Goal: Task Accomplishment & Management: Manage account settings

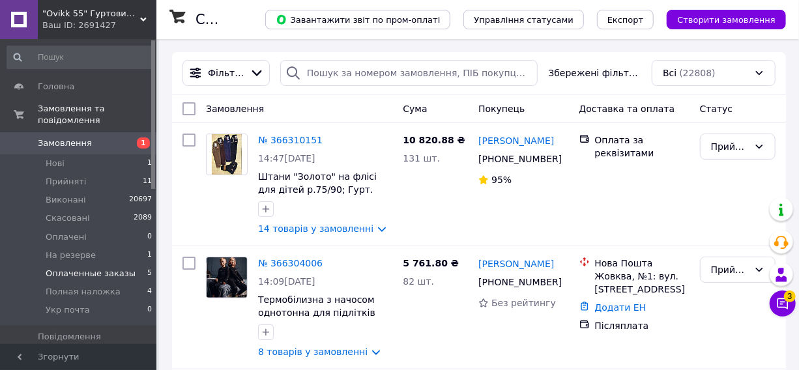
click at [62, 268] on span "Оплаченные заказы" at bounding box center [91, 274] width 90 height 12
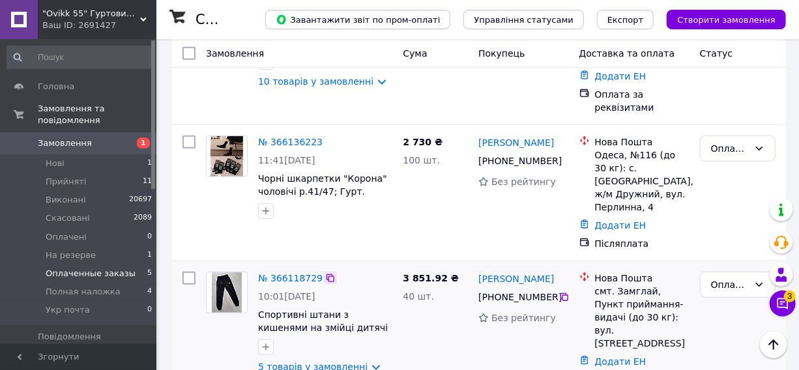
scroll to position [355, 0]
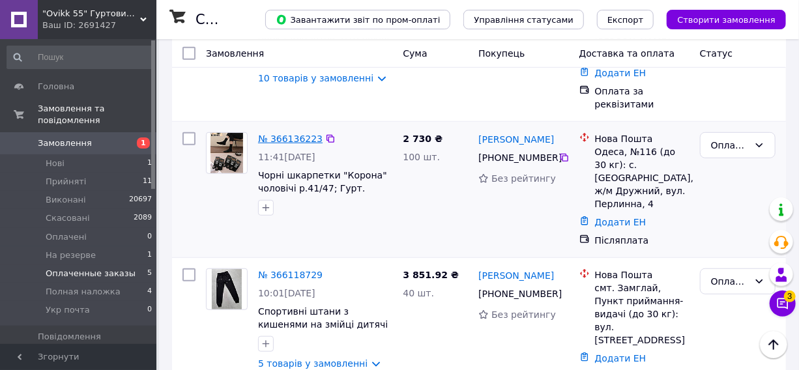
click at [299, 134] on link "№ 366136223" at bounding box center [290, 139] width 65 height 10
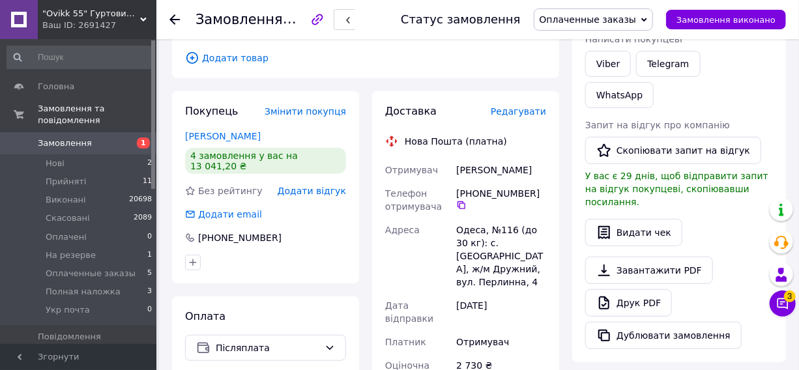
scroll to position [237, 0]
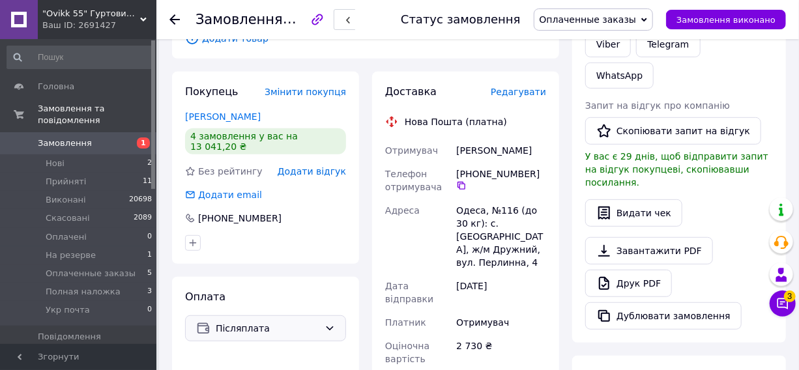
click at [248, 321] on span "Післяплата" at bounding box center [268, 328] width 104 height 14
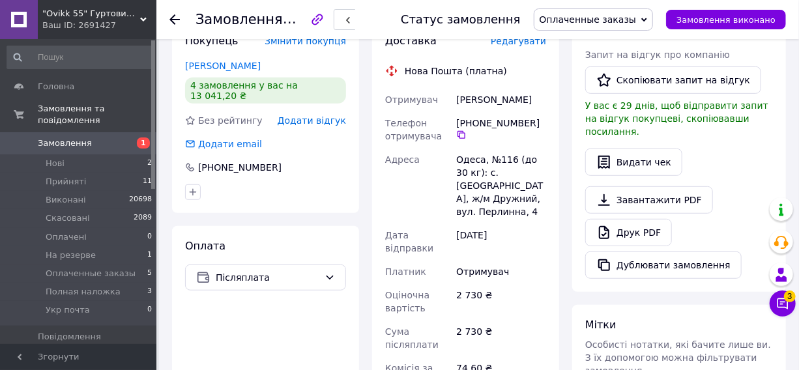
scroll to position [355, 0]
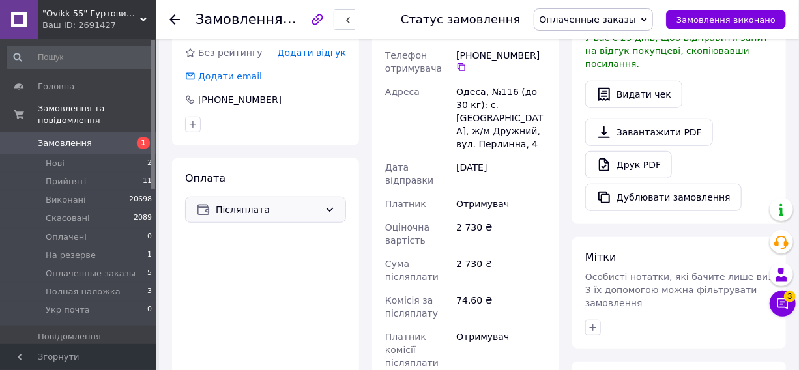
click at [241, 203] on span "Післяплата" at bounding box center [268, 210] width 104 height 14
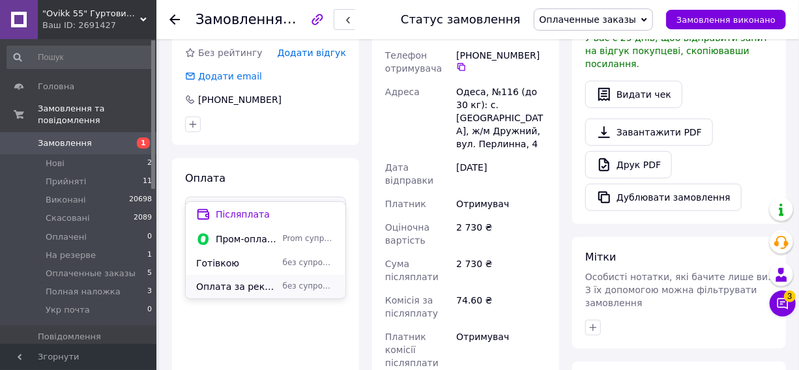
click at [217, 293] on span "Оплата за реквізитами" at bounding box center [236, 286] width 81 height 13
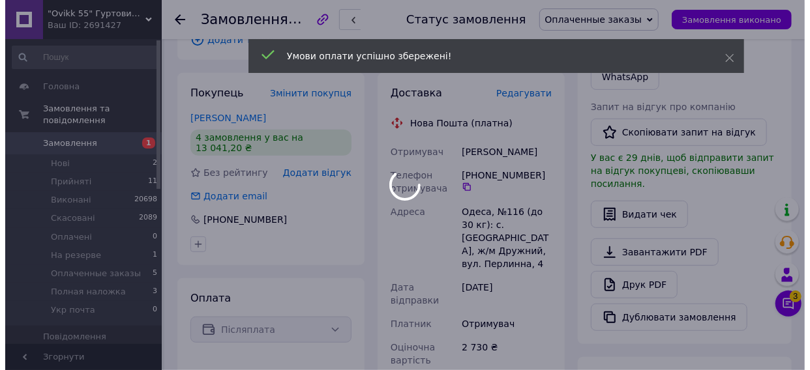
scroll to position [177, 0]
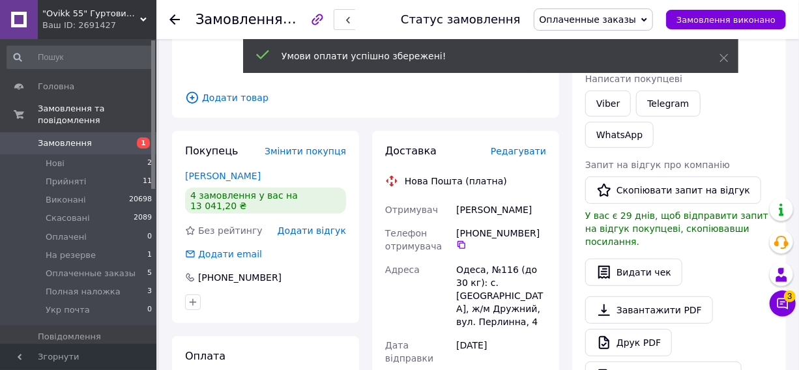
click at [527, 146] on span "Редагувати" at bounding box center [518, 151] width 55 height 10
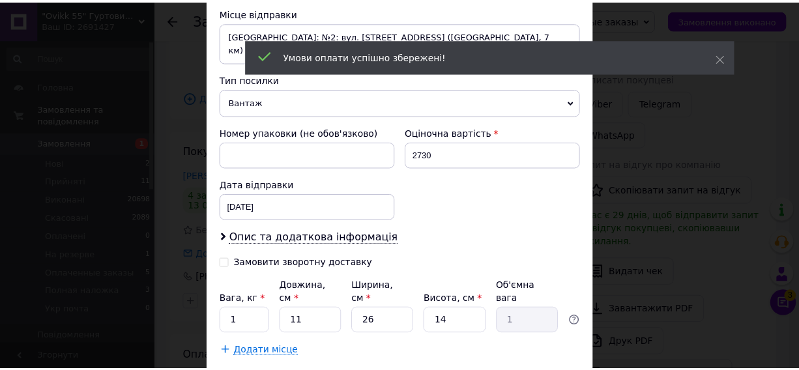
scroll to position [516, 0]
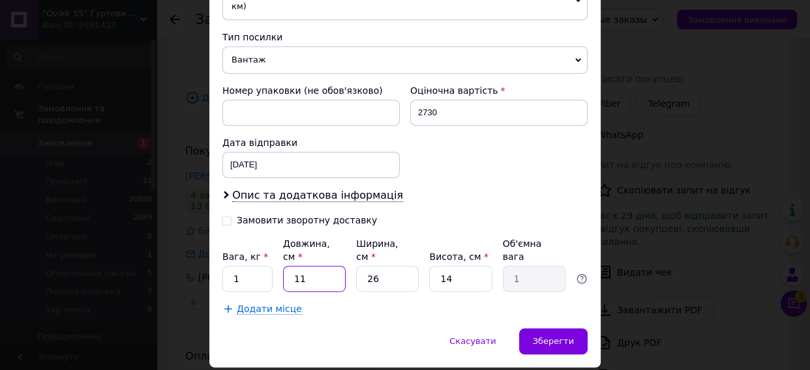
click at [324, 266] on input "11" at bounding box center [314, 279] width 63 height 26
type input "1"
type input "0.1"
type input "4"
type input "0.36"
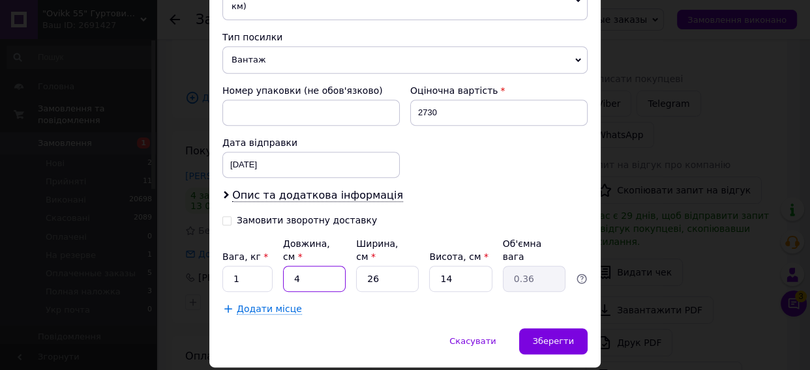
type input "42"
type input "3.82"
type input "42"
click at [398, 266] on input "26" at bounding box center [387, 279] width 63 height 26
type input "2"
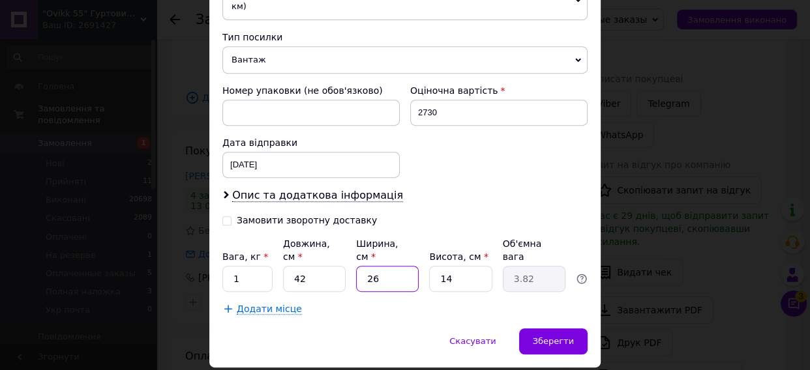
type input "0.29"
type input "2"
type input "0.29"
type input "23"
type input "3.38"
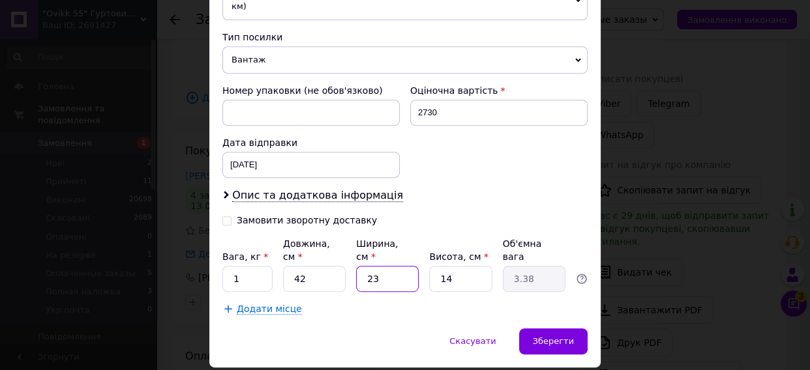
type input "23"
click at [445, 266] on input "14" at bounding box center [460, 279] width 63 height 26
click at [456, 266] on input "14" at bounding box center [460, 279] width 63 height 26
type input "1"
type input "0.24"
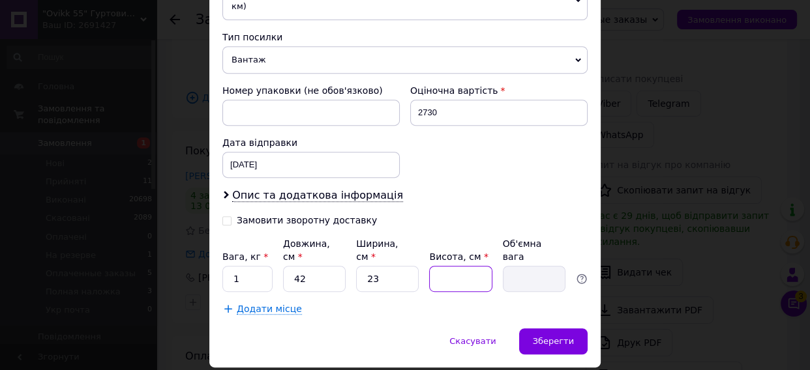
type input "2"
type input "0.48"
type input "25"
type input "6.04"
type input "25"
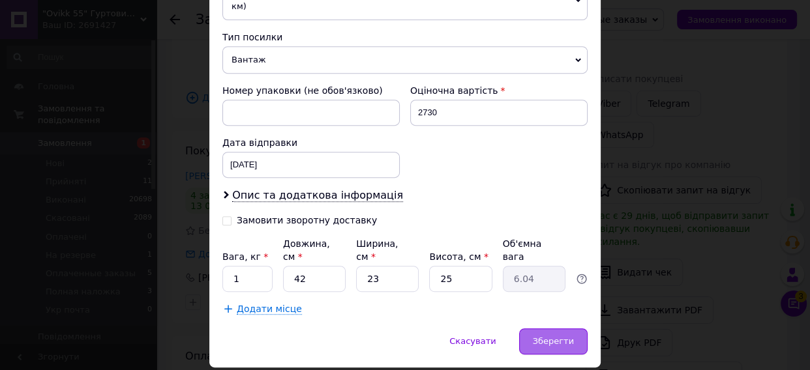
click at [547, 336] on span "Зберегти" at bounding box center [553, 341] width 41 height 10
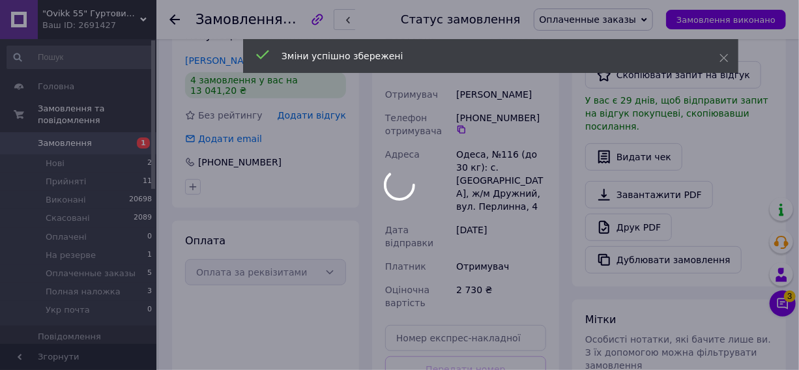
scroll to position [474, 0]
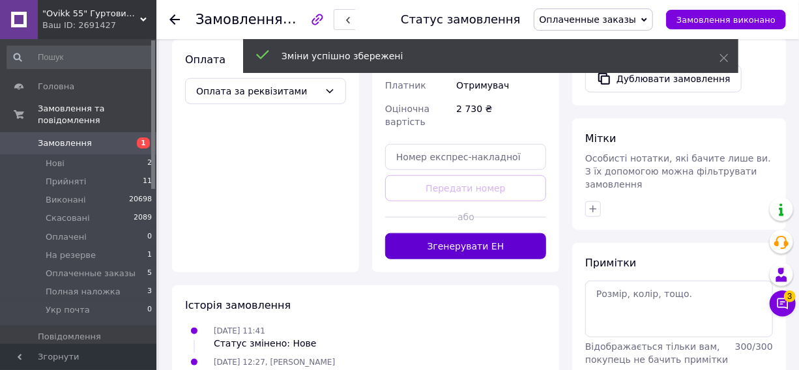
click at [503, 233] on button "Згенерувати ЕН" at bounding box center [465, 246] width 161 height 26
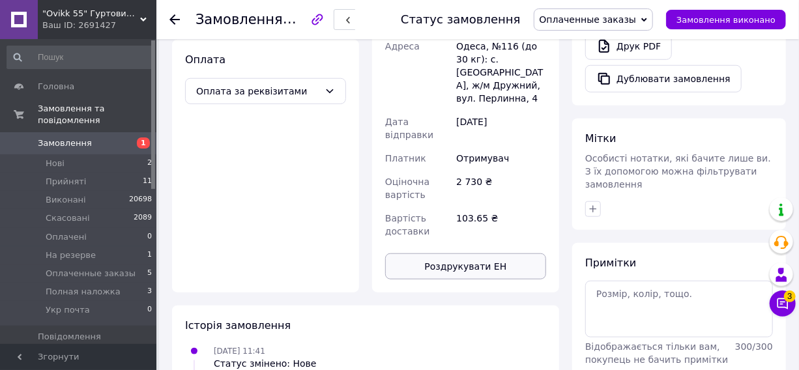
click at [452, 254] on button "Роздрукувати ЕН" at bounding box center [465, 267] width 161 height 26
click at [615, 19] on span "Оплаченные заказы" at bounding box center [588, 19] width 97 height 10
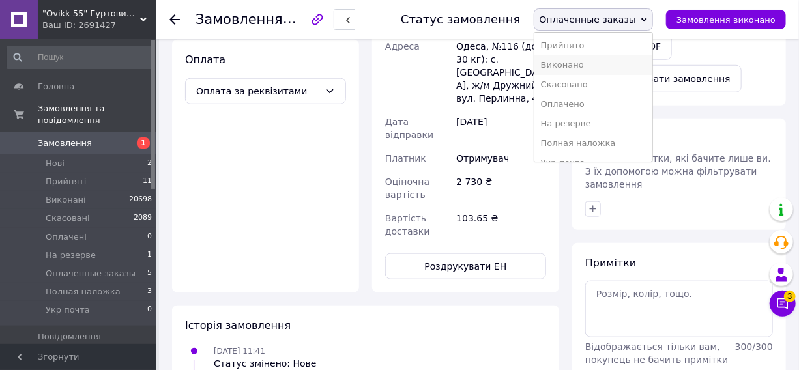
click at [590, 65] on li "Виконано" at bounding box center [593, 65] width 119 height 20
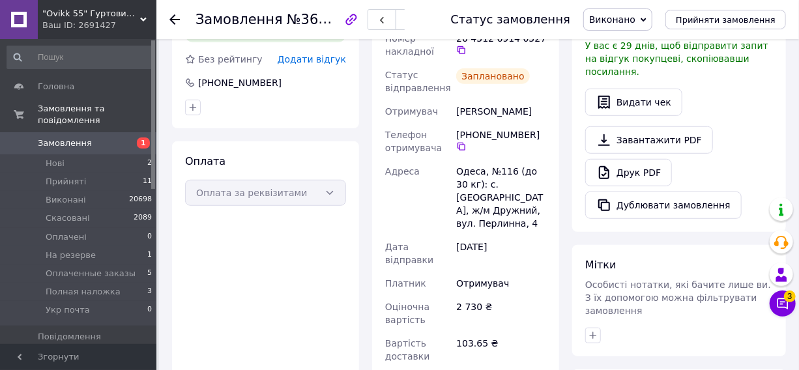
scroll to position [212, 0]
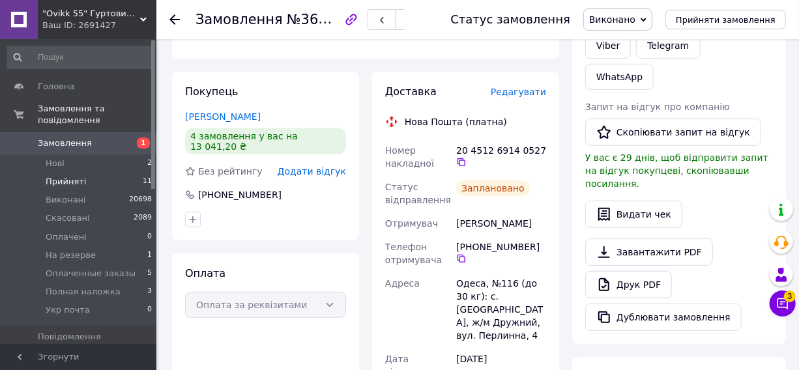
click at [71, 176] on li "Прийняті 11" at bounding box center [80, 182] width 160 height 18
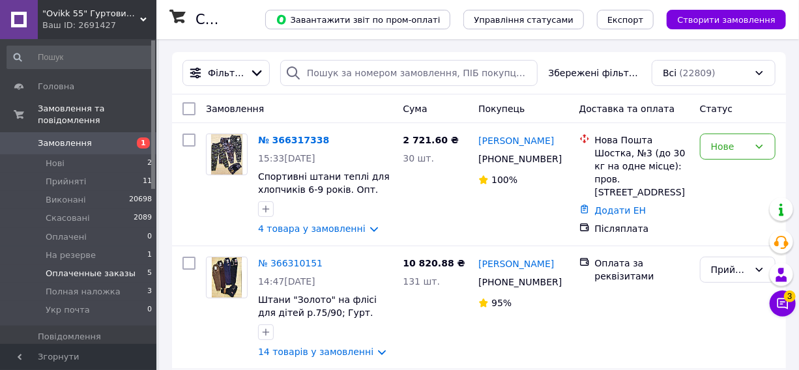
click at [60, 268] on span "Оплаченные заказы" at bounding box center [91, 274] width 90 height 12
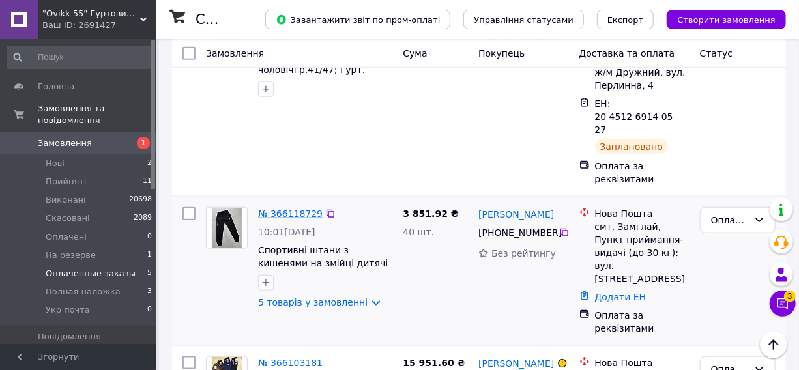
click at [291, 209] on link "№ 366118729" at bounding box center [290, 214] width 65 height 10
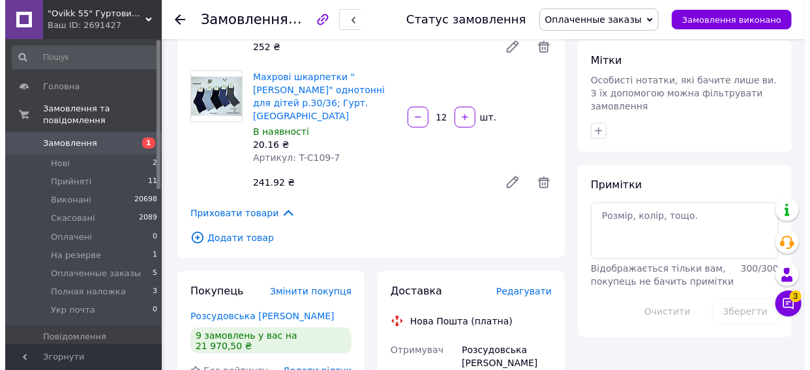
scroll to position [652, 0]
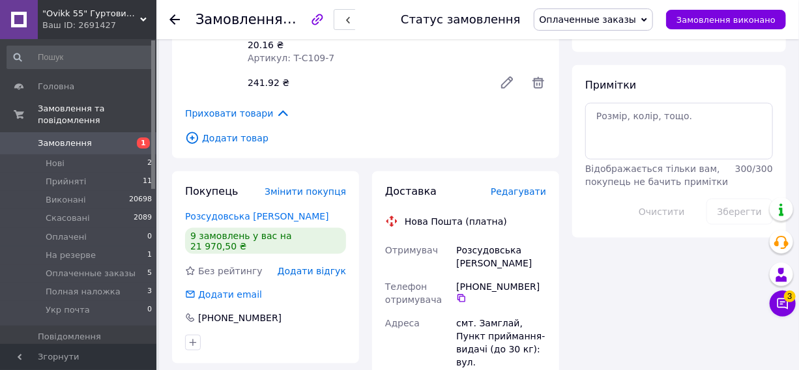
click at [514, 185] on div "Редагувати" at bounding box center [518, 191] width 55 height 13
click at [514, 186] on span "Редагувати" at bounding box center [518, 191] width 55 height 10
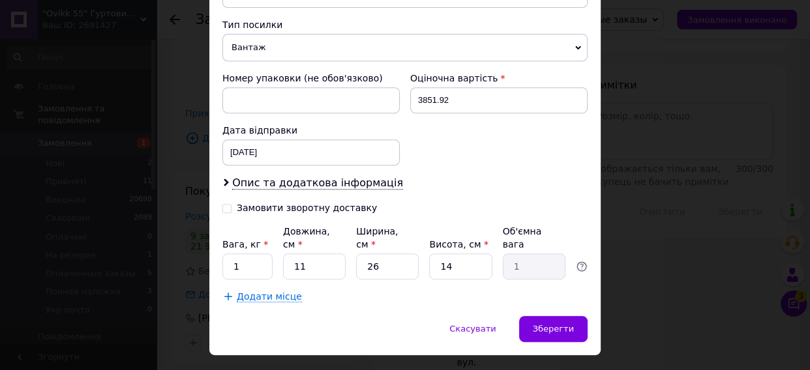
scroll to position [516, 0]
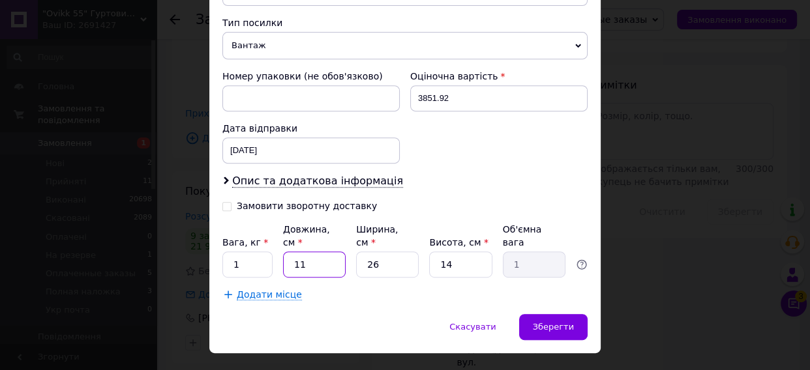
click at [321, 252] on input "11" at bounding box center [314, 265] width 63 height 26
type input "1"
type input "0.1"
type input "2"
type input "0.18"
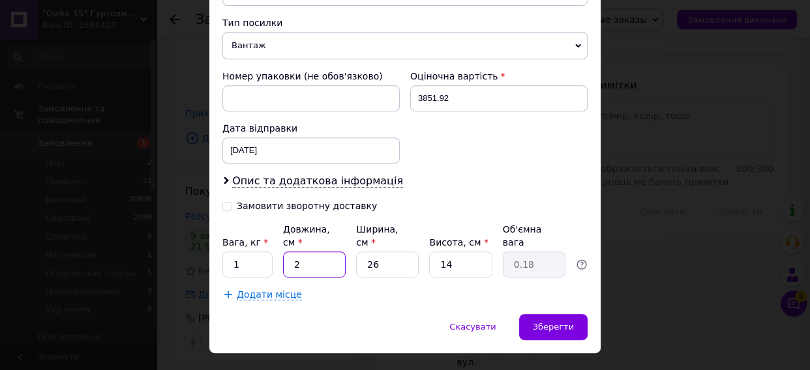
type input "28"
type input "2.55"
type input "28"
click at [379, 252] on input "26" at bounding box center [387, 265] width 63 height 26
type input "2"
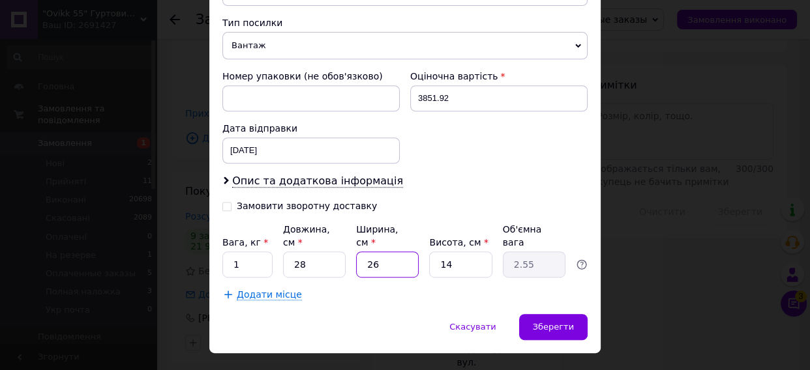
type input "0.2"
type input "4"
type input "0.39"
type input "43"
type input "4.21"
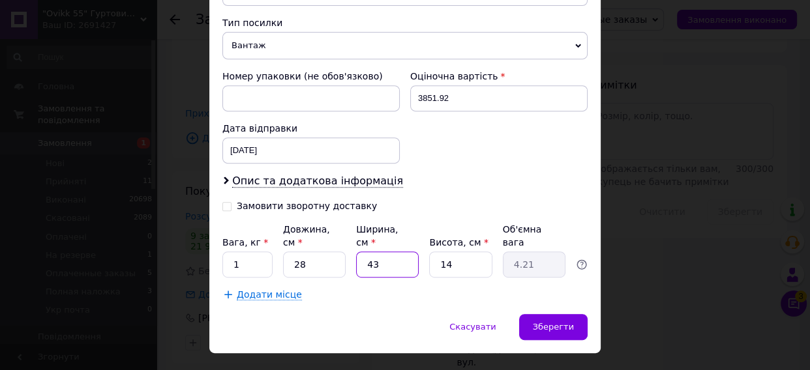
type input "43"
click at [465, 252] on input "14" at bounding box center [460, 265] width 63 height 26
type input "1"
type input "0.3"
type input "1"
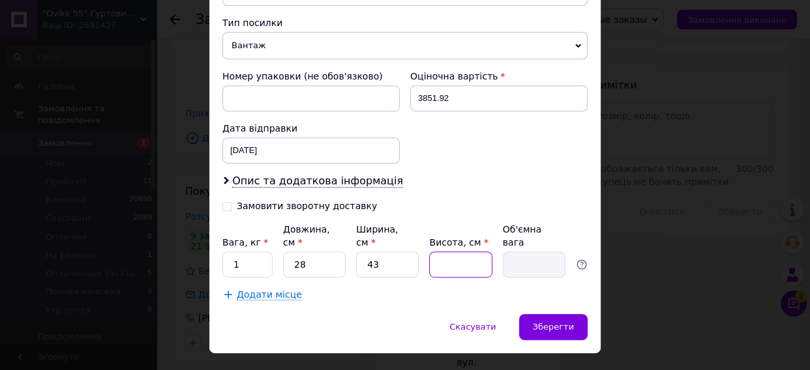
type input "0.3"
type input "18"
type input "5.42"
type input "18"
click at [537, 314] on div "Зберегти" at bounding box center [553, 327] width 68 height 26
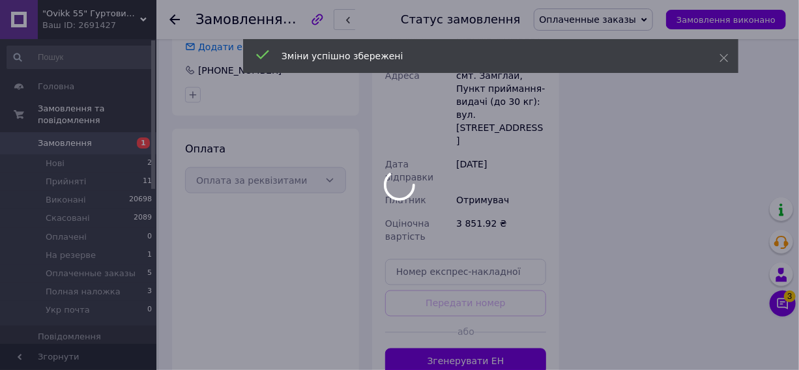
scroll to position [1007, 0]
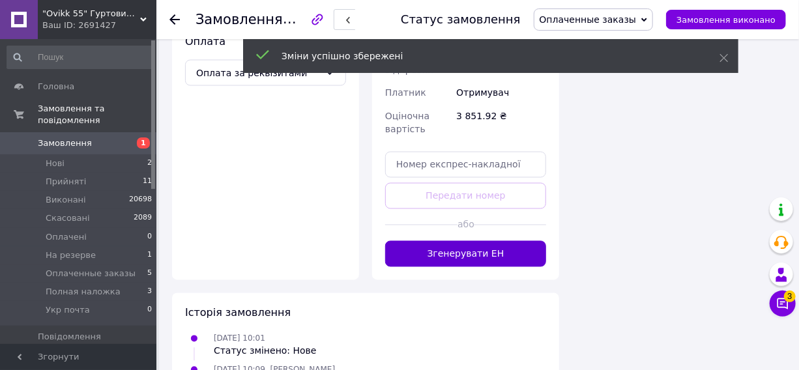
click at [489, 241] on button "Згенерувати ЕН" at bounding box center [465, 254] width 161 height 26
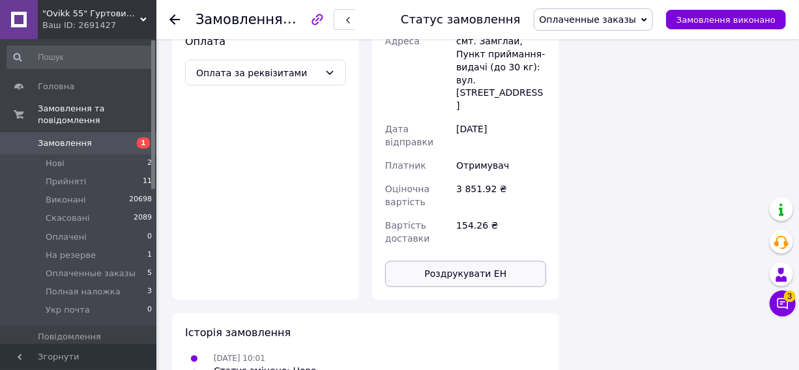
click at [471, 261] on button "Роздрукувати ЕН" at bounding box center [465, 274] width 161 height 26
click at [622, 20] on span "Оплаченные заказы" at bounding box center [588, 19] width 97 height 10
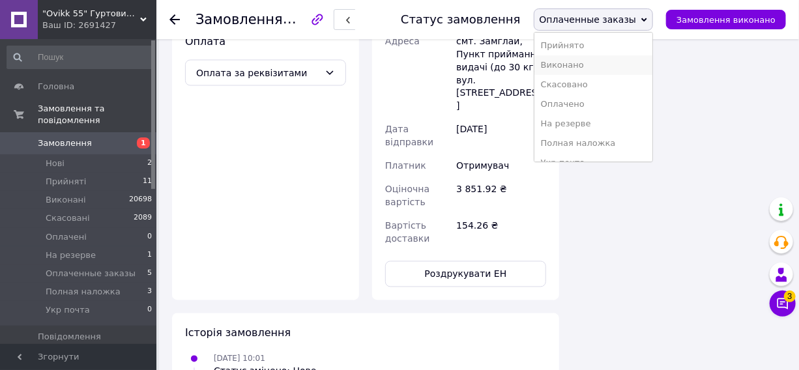
click at [587, 70] on li "Виконано" at bounding box center [593, 65] width 119 height 20
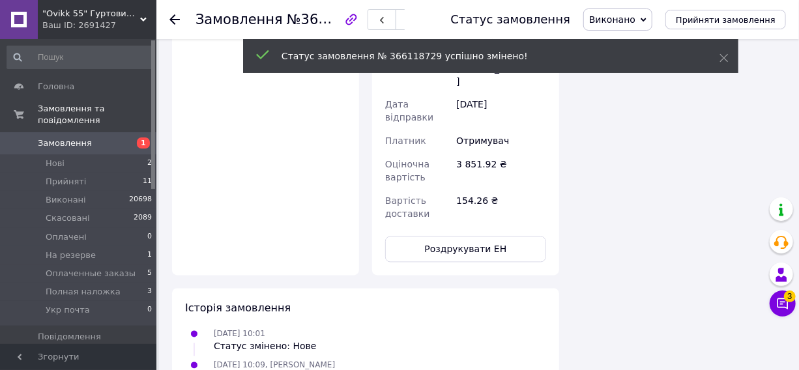
scroll to position [959, 0]
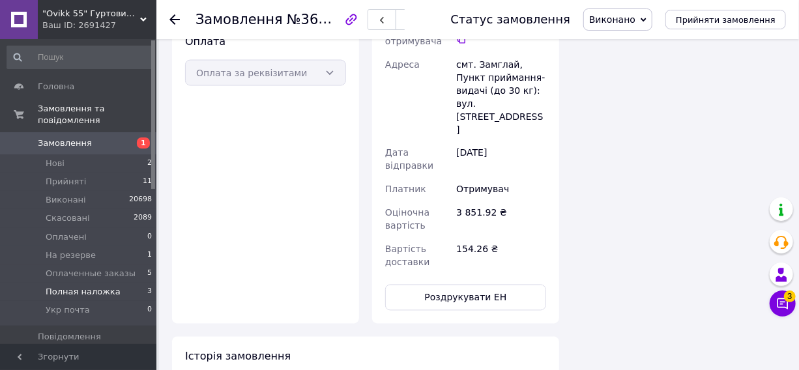
click at [91, 286] on span "Полная наложка" at bounding box center [83, 292] width 75 height 12
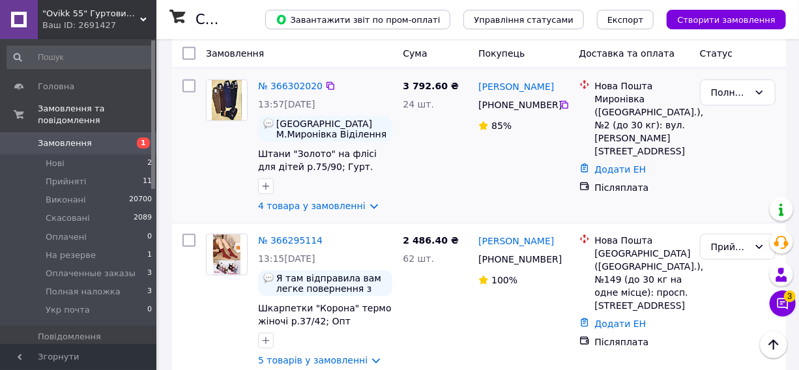
scroll to position [474, 0]
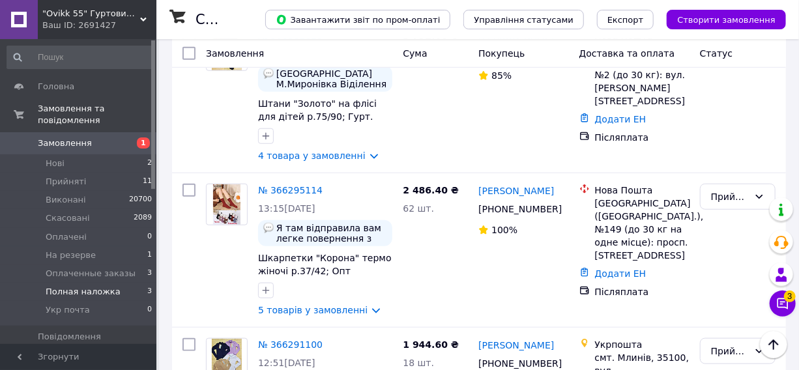
click at [75, 286] on span "Полная наложка" at bounding box center [83, 292] width 75 height 12
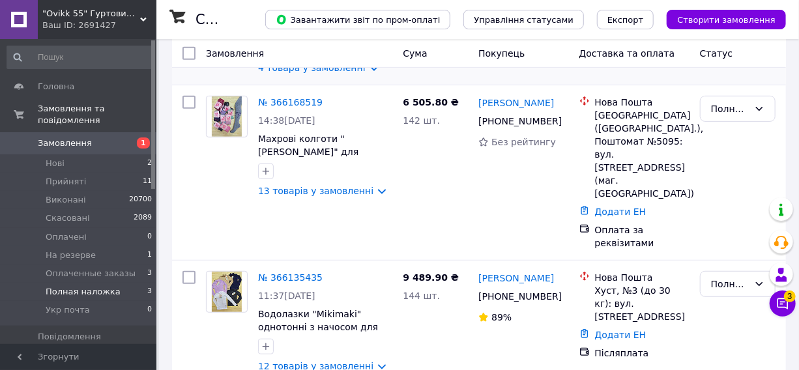
scroll to position [235, 0]
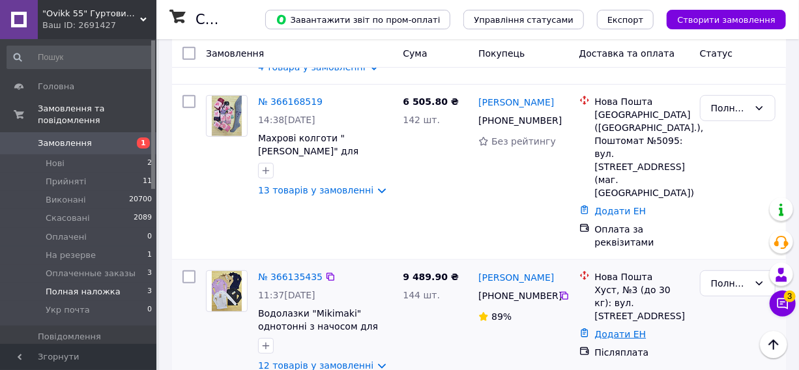
click at [619, 329] on link "Додати ЕН" at bounding box center [620, 334] width 51 height 10
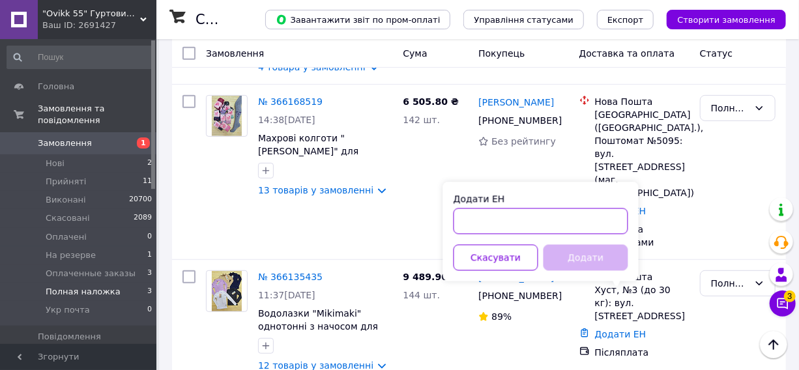
click at [532, 231] on input "Додати ЕН" at bounding box center [541, 222] width 175 height 26
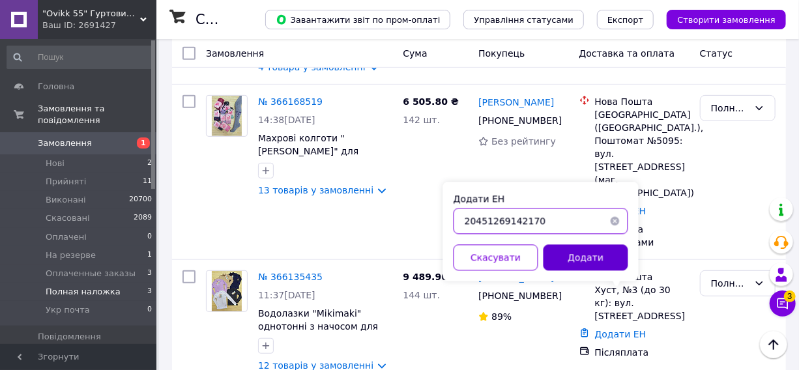
type input "20451269142170"
click at [604, 246] on button "Додати" at bounding box center [586, 258] width 85 height 26
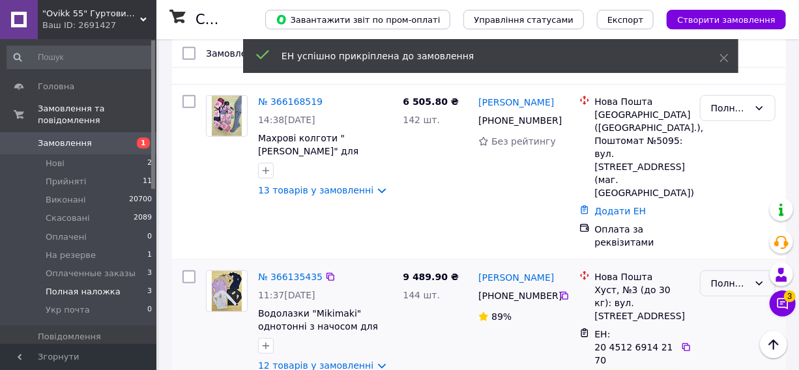
click at [728, 276] on div "Полная наложка" at bounding box center [730, 283] width 38 height 14
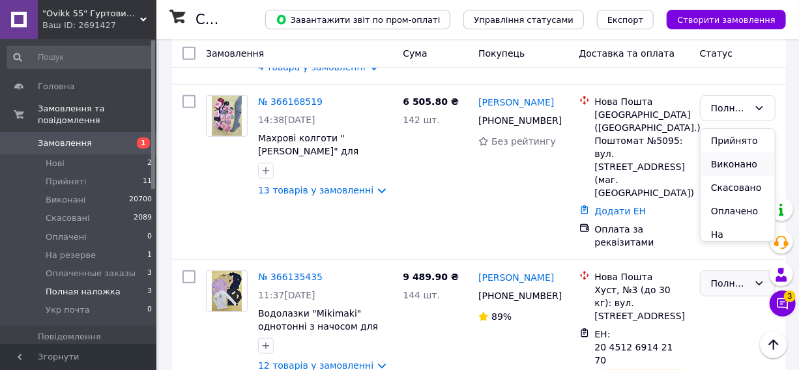
click at [737, 163] on li "Виконано" at bounding box center [738, 164] width 74 height 23
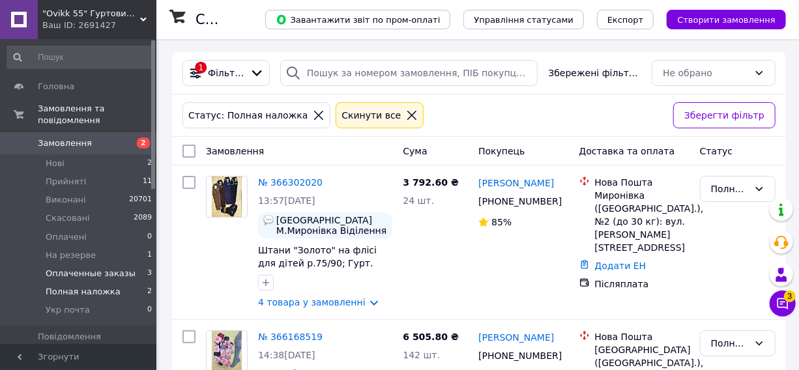
click at [91, 268] on span "Оплаченные заказы" at bounding box center [91, 274] width 90 height 12
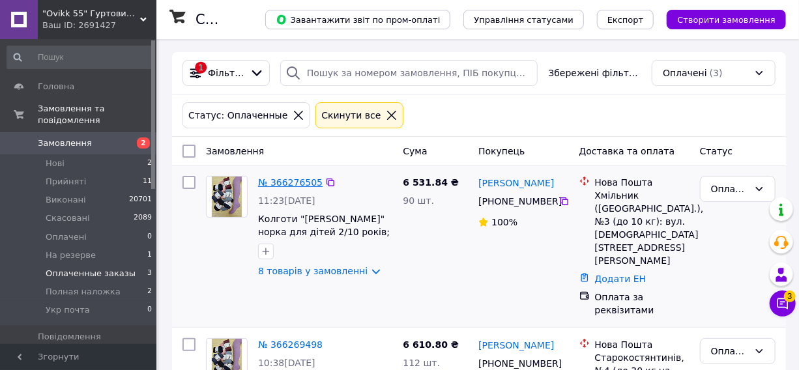
click at [287, 185] on link "№ 366276505" at bounding box center [290, 182] width 65 height 10
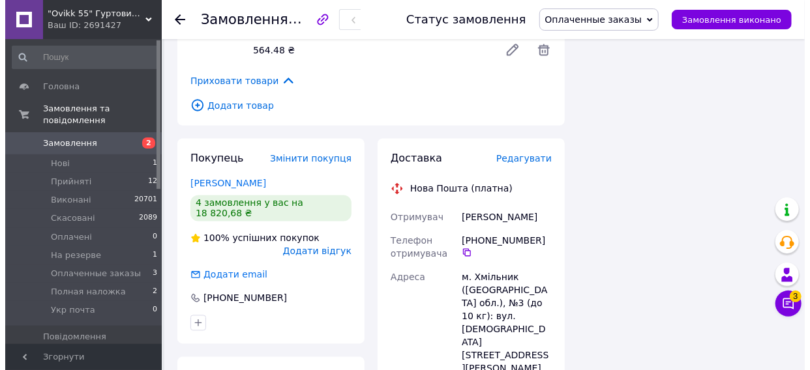
scroll to position [948, 0]
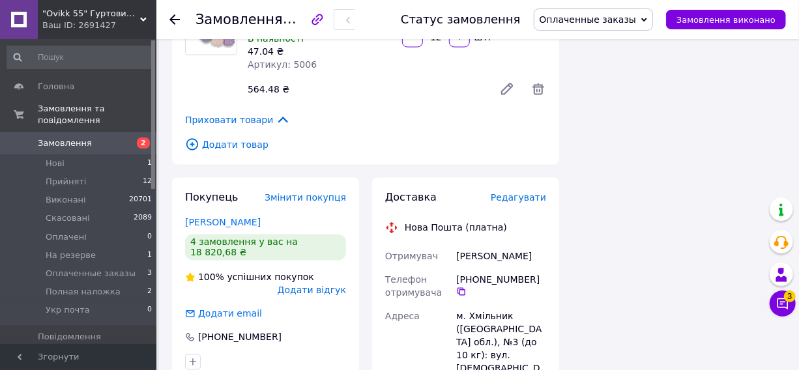
click at [521, 193] on span "Редагувати" at bounding box center [518, 198] width 55 height 10
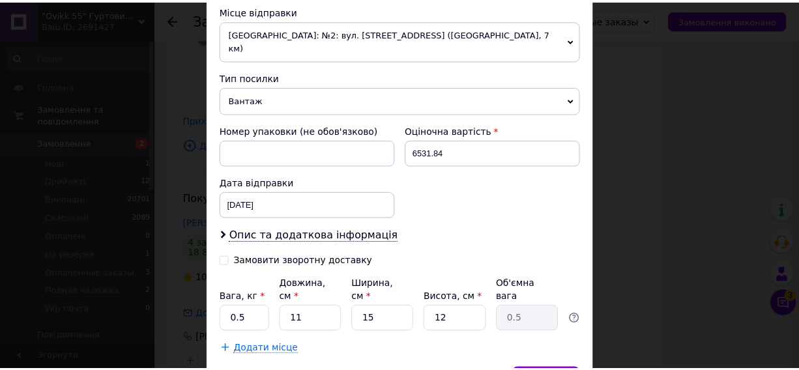
scroll to position [516, 0]
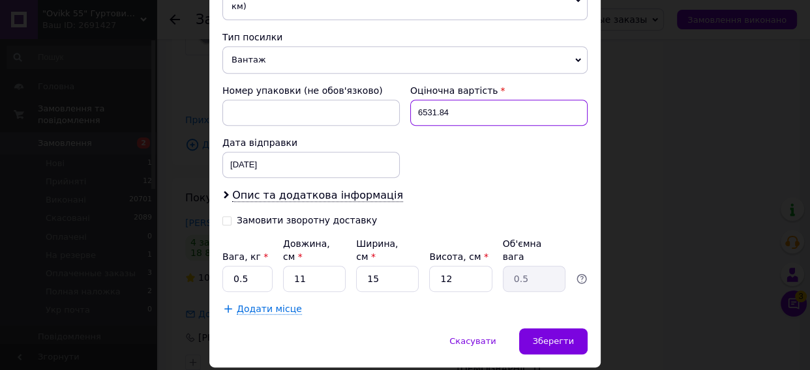
click at [499, 100] on input "6531.84" at bounding box center [498, 113] width 177 height 26
type input "6"
type input "500"
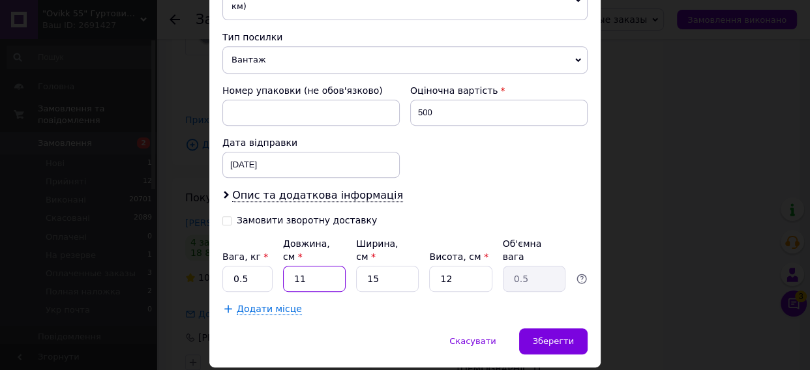
click at [312, 266] on input "11" at bounding box center [314, 279] width 63 height 26
type input "1"
type input "0.1"
type input "5"
type input "0.23"
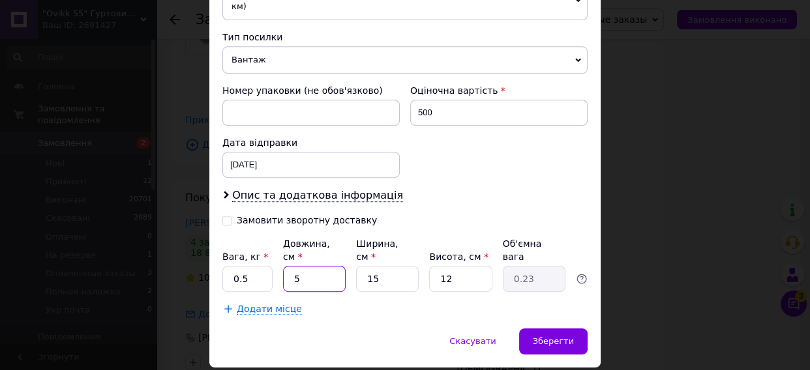
type input "55"
type input "2.48"
type input "55"
click at [392, 266] on input "15" at bounding box center [387, 279] width 63 height 26
type input "1"
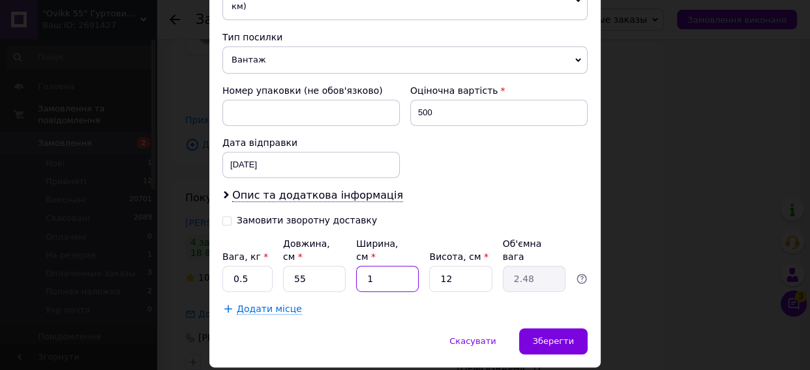
type input "0.17"
type input "3"
type input "0.5"
type input "38"
type input "6.27"
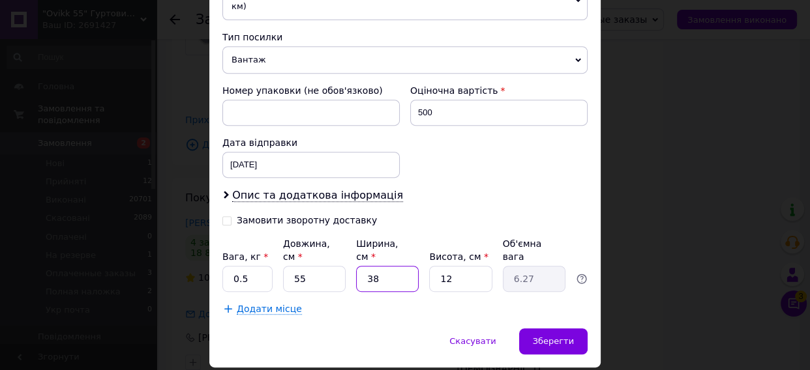
type input "38"
click at [465, 266] on input "12" at bounding box center [460, 279] width 63 height 26
type input "1"
type input "0.52"
type input "2"
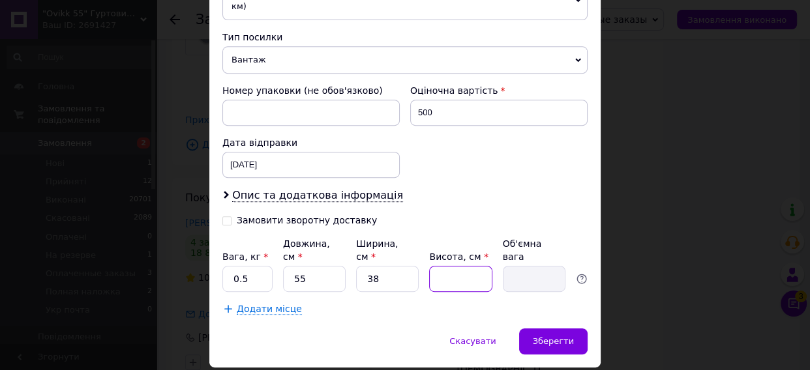
type input "1.05"
type input "22"
type input "11.5"
type input "22"
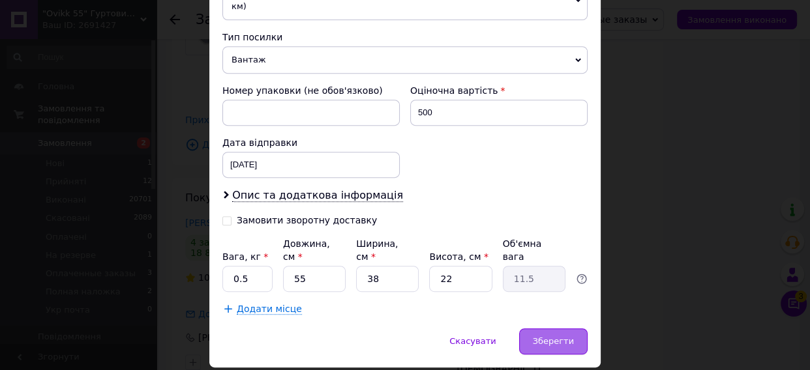
click at [576, 328] on div "Зберегти" at bounding box center [553, 341] width 68 height 26
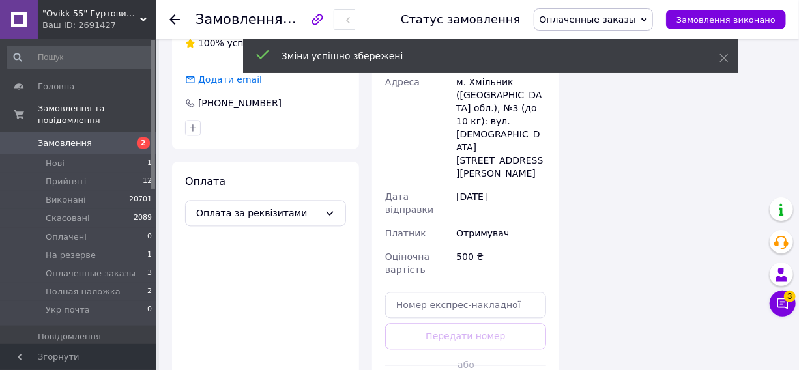
scroll to position [1244, 0]
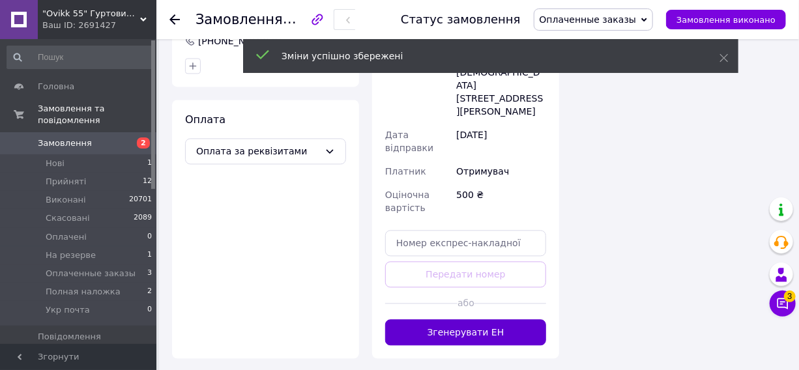
click at [482, 319] on button "Згенерувати ЕН" at bounding box center [465, 332] width 161 height 26
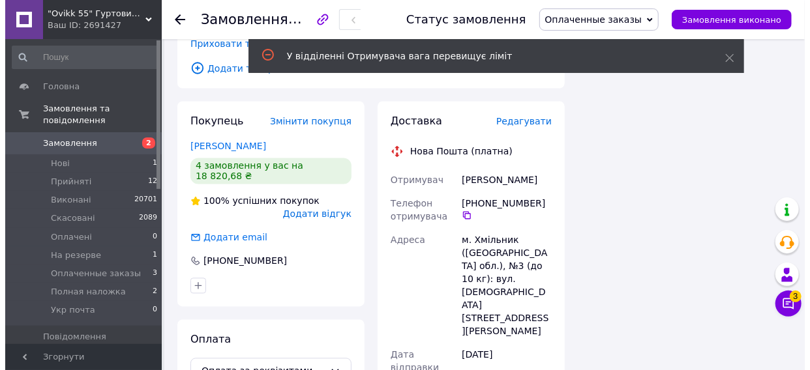
scroll to position [1007, 0]
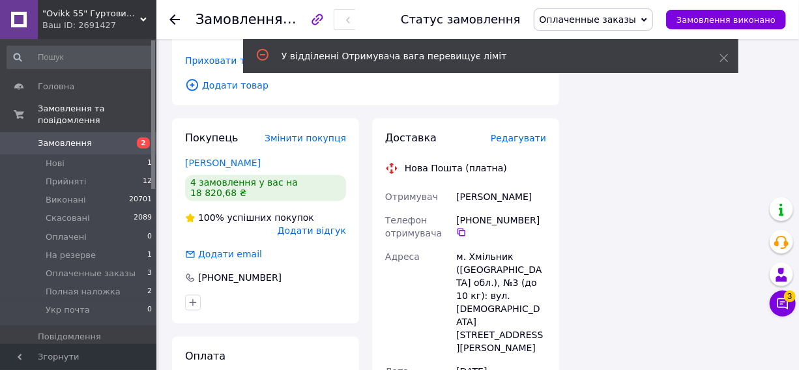
click at [516, 134] on span "Редагувати" at bounding box center [518, 139] width 55 height 10
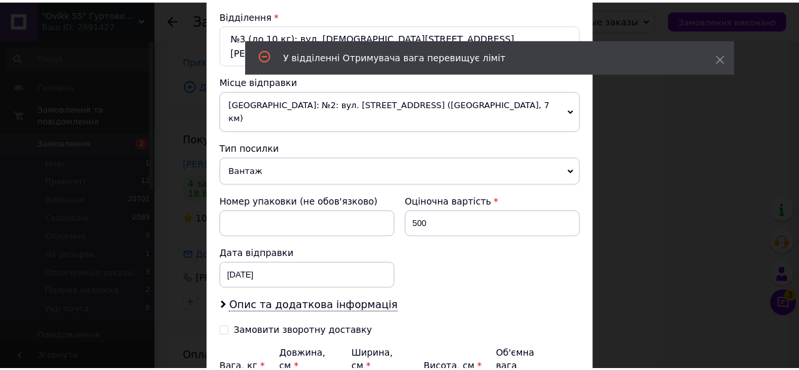
scroll to position [474, 0]
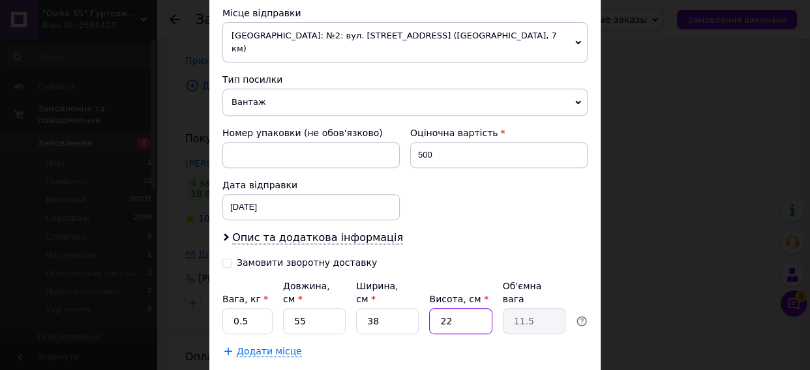
click at [456, 308] on input "22" at bounding box center [460, 321] width 63 height 26
type input "2"
type input "1.05"
type input "20"
type input "10.45"
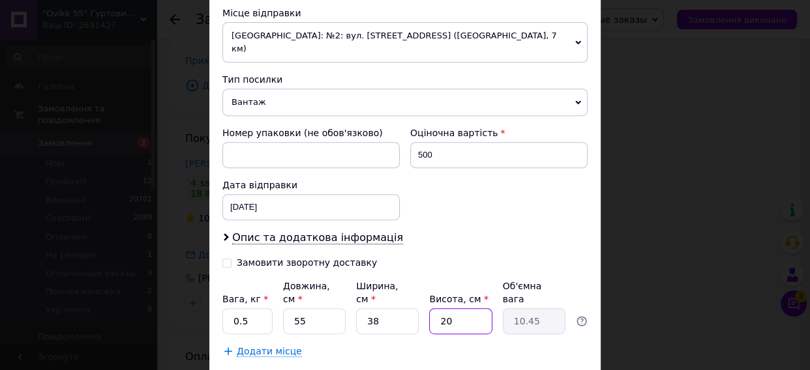
type input "2"
type input "1.05"
type input "1"
type input "0.52"
type input "19"
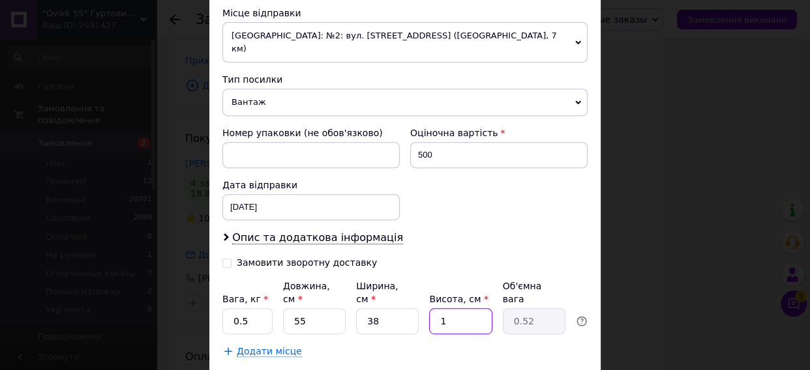
type input "9.93"
type input "19"
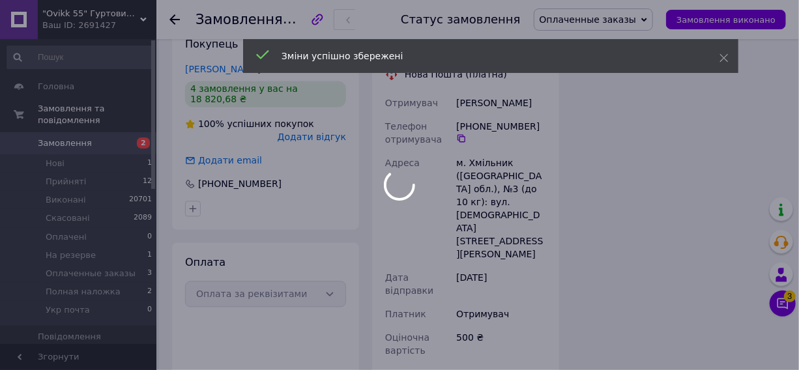
scroll to position [1244, 0]
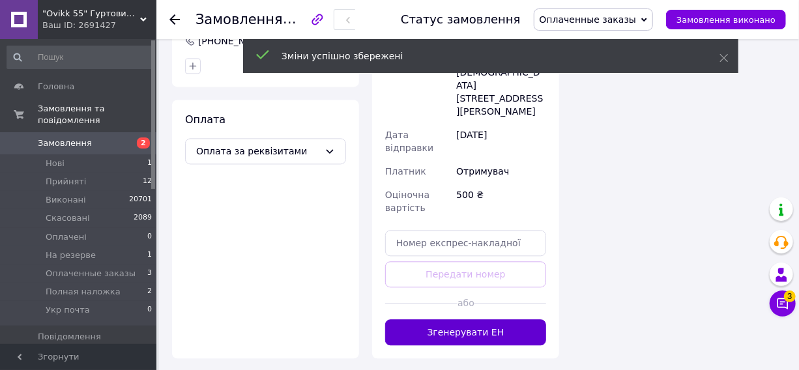
click at [512, 319] on button "Згенерувати ЕН" at bounding box center [465, 332] width 161 height 26
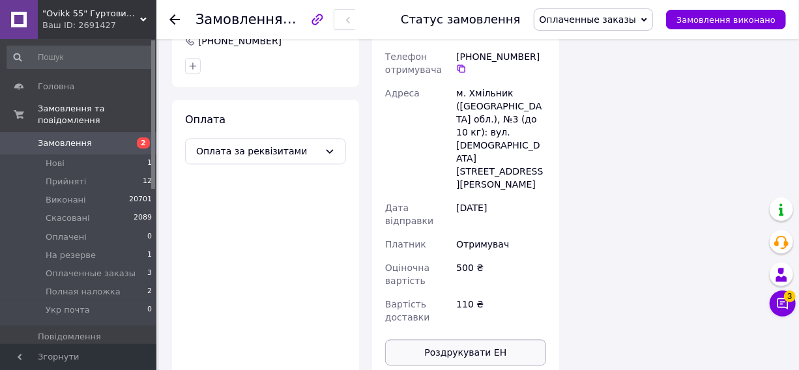
click at [452, 340] on button "Роздрукувати ЕН" at bounding box center [465, 353] width 161 height 26
click at [591, 10] on span "Оплаченные заказы" at bounding box center [594, 19] width 120 height 22
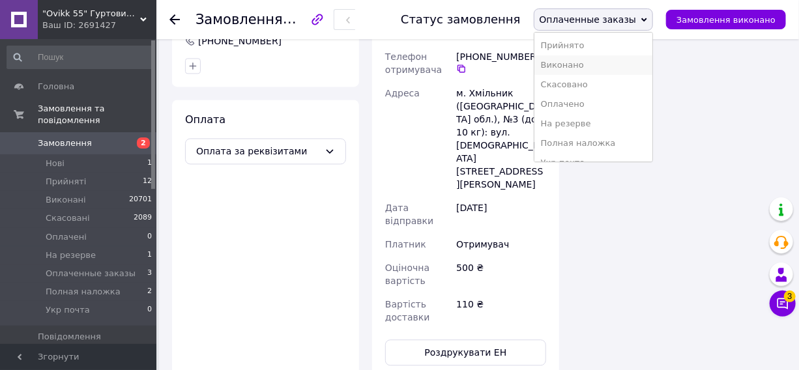
click at [580, 65] on li "Виконано" at bounding box center [593, 65] width 119 height 20
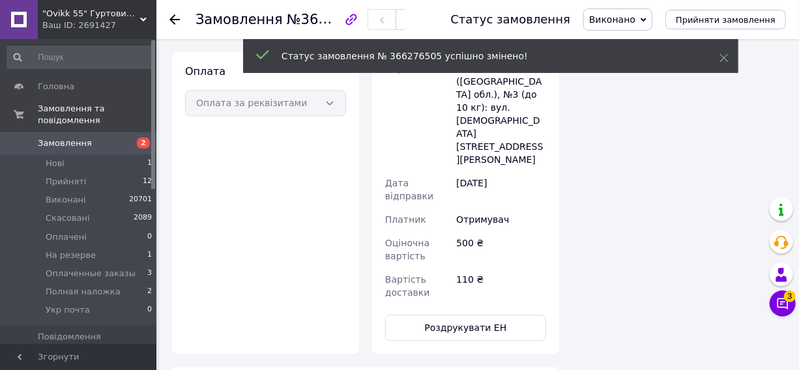
scroll to position [1196, 0]
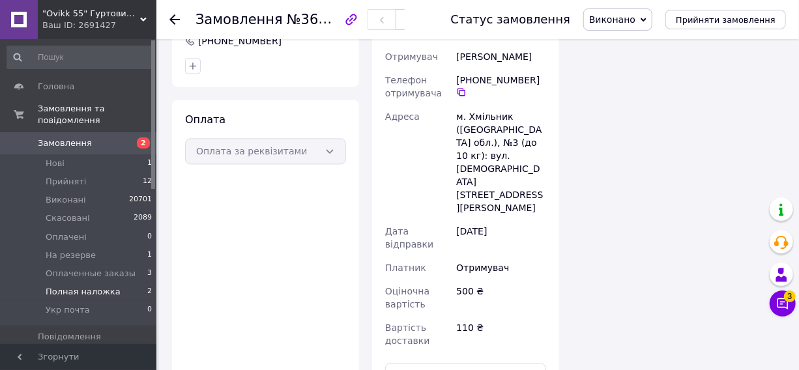
click at [81, 286] on span "Полная наложка" at bounding box center [83, 292] width 75 height 12
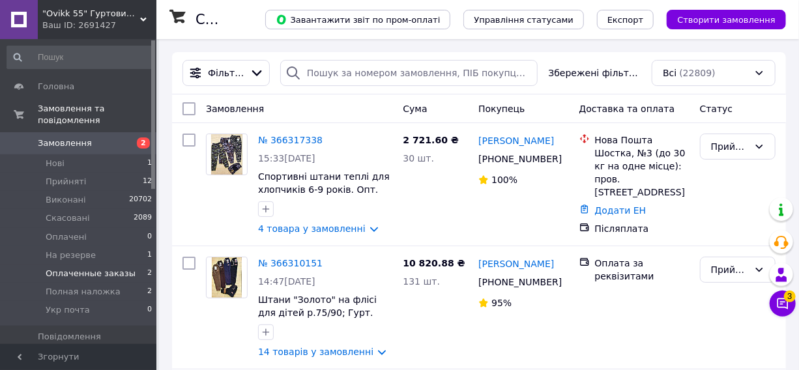
click at [72, 268] on span "Оплаченные заказы" at bounding box center [91, 274] width 90 height 12
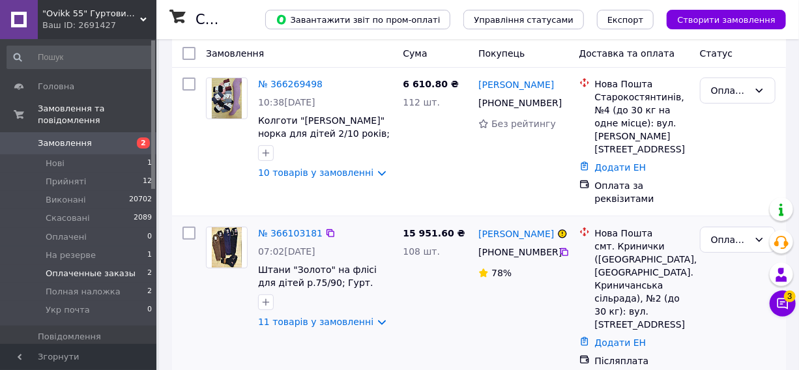
scroll to position [106, 0]
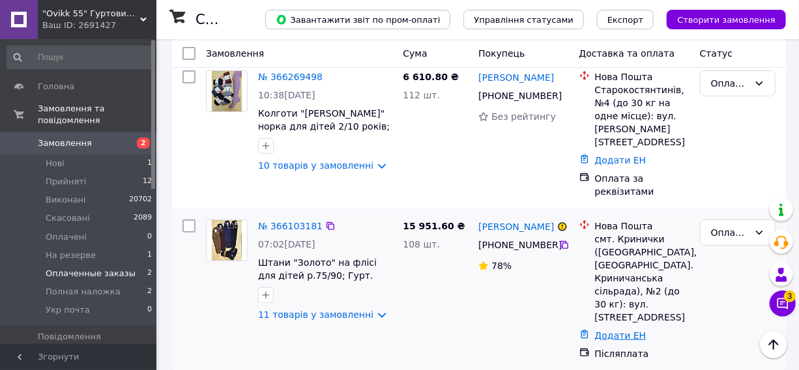
click at [623, 330] on link "Додати ЕН" at bounding box center [620, 335] width 51 height 10
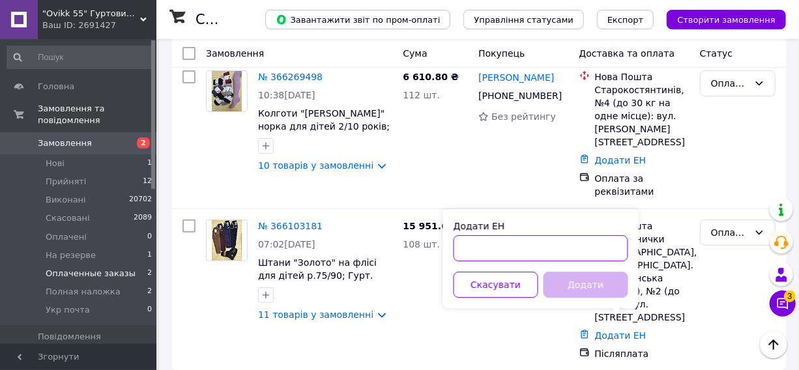
click at [551, 257] on input "Додати ЕН" at bounding box center [541, 248] width 175 height 26
type input "20451269146416"
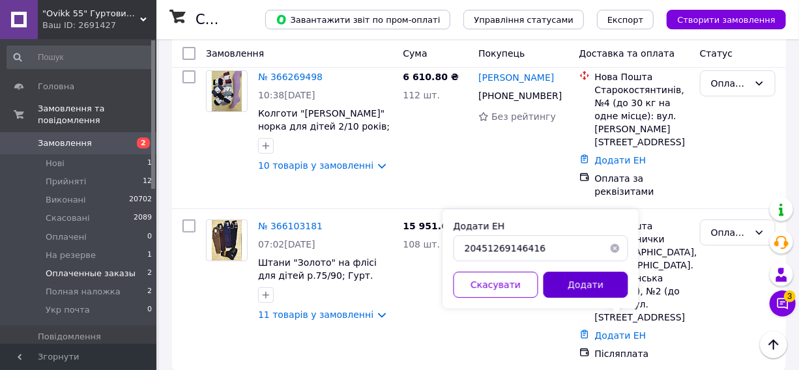
click at [577, 278] on button "Додати" at bounding box center [586, 285] width 85 height 26
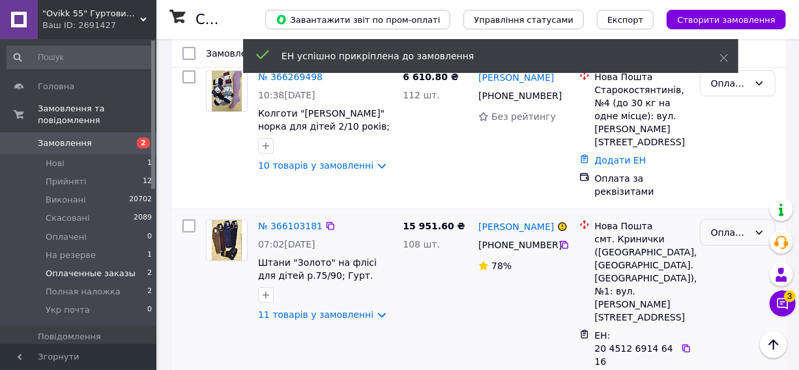
click at [735, 226] on div "Оплаченные заказы" at bounding box center [730, 233] width 38 height 14
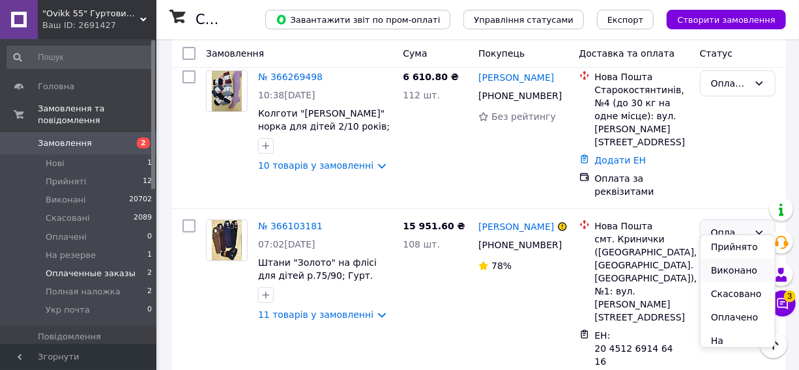
click at [717, 274] on li "Виконано" at bounding box center [738, 270] width 74 height 23
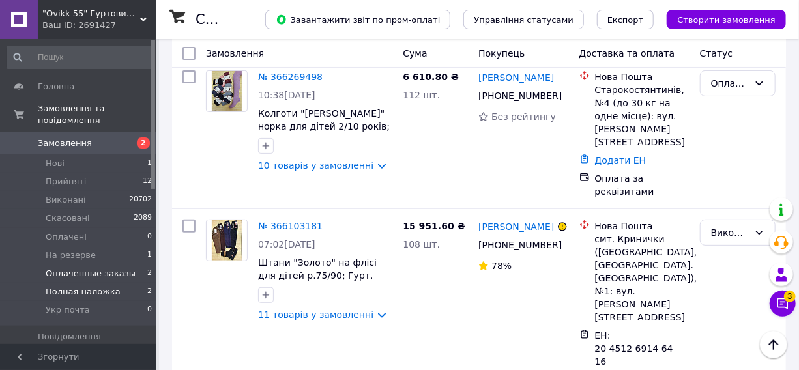
click at [61, 286] on span "Полная наложка" at bounding box center [83, 292] width 75 height 12
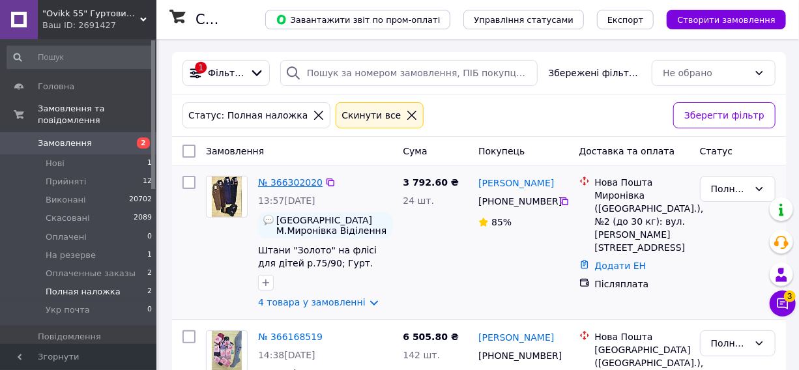
click at [293, 177] on link "№ 366302020" at bounding box center [290, 182] width 65 height 10
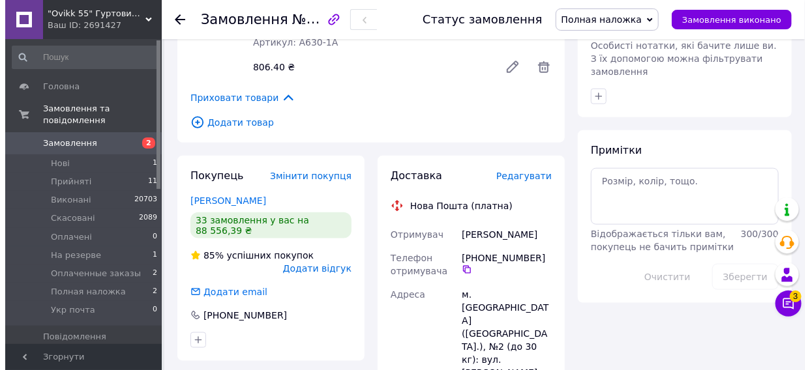
scroll to position [652, 0]
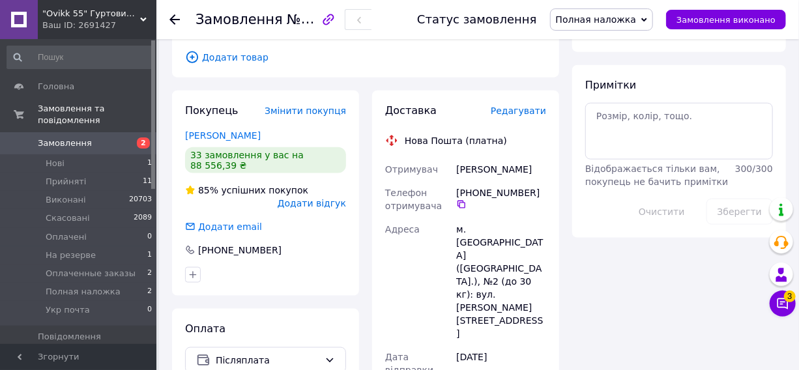
click at [536, 106] on span "Редагувати" at bounding box center [518, 111] width 55 height 10
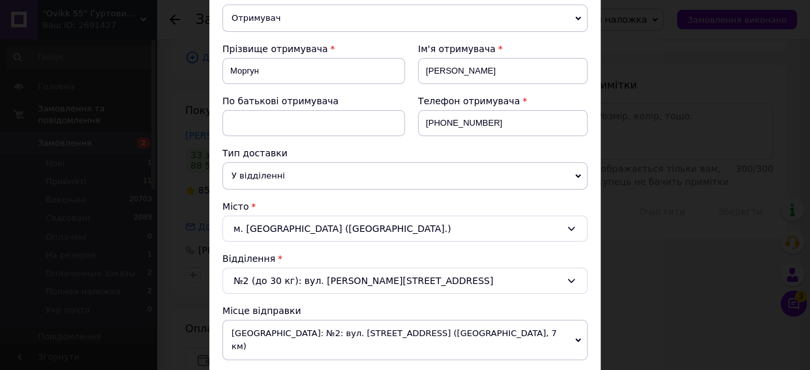
scroll to position [177, 0]
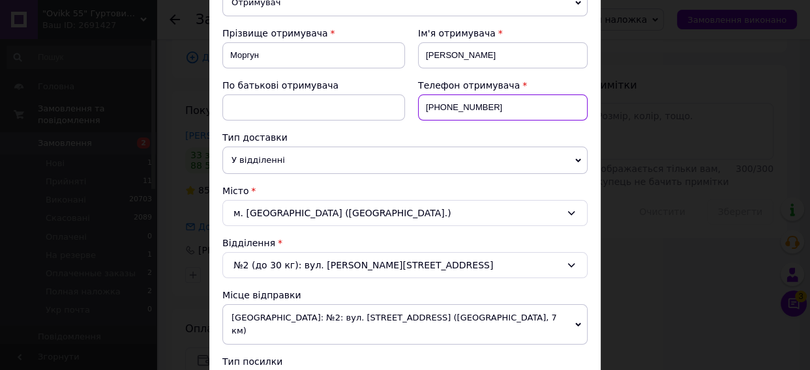
click at [519, 104] on input "+380995007091" at bounding box center [502, 108] width 169 height 26
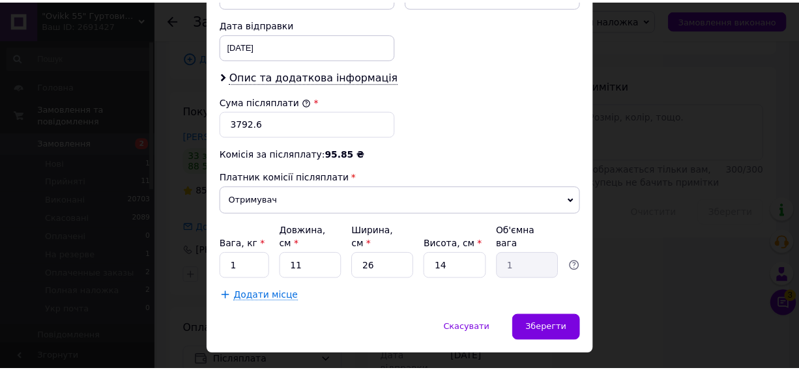
scroll to position [622, 0]
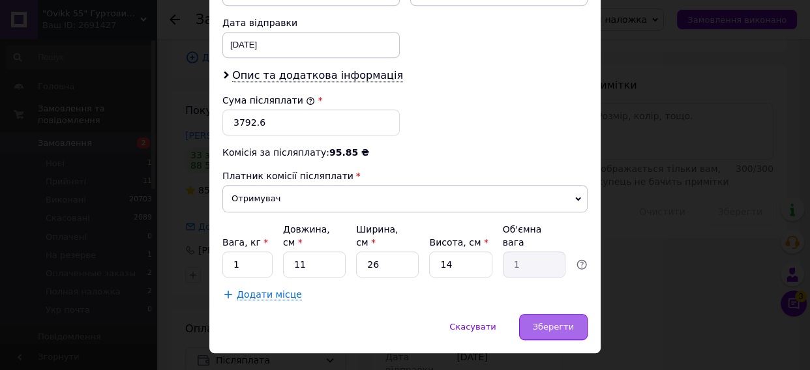
type input "+380978522245"
click at [551, 322] on span "Зберегти" at bounding box center [553, 327] width 41 height 10
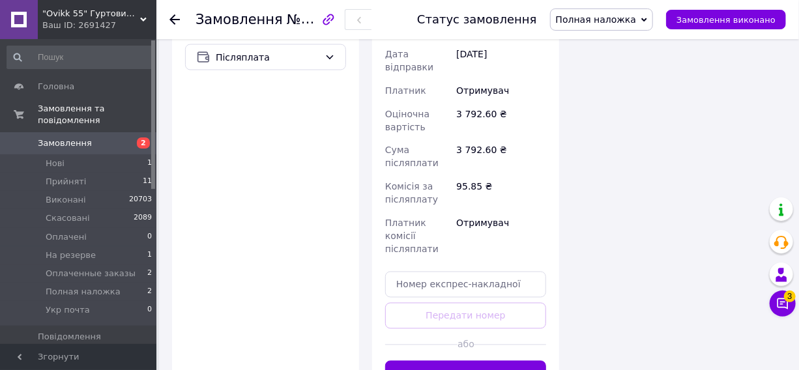
scroll to position [948, 0]
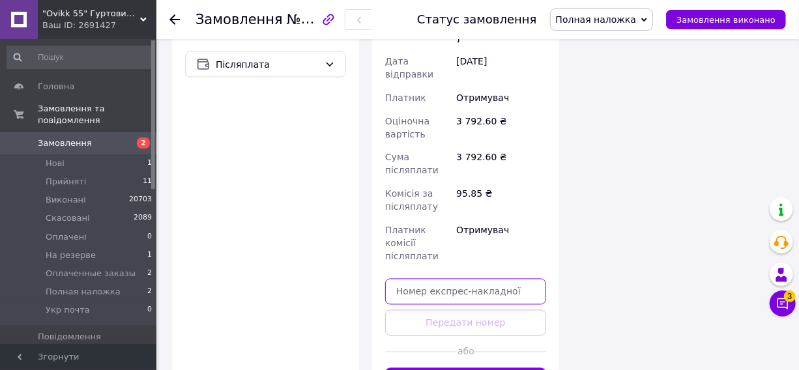
click at [420, 279] on input "text" at bounding box center [465, 292] width 161 height 26
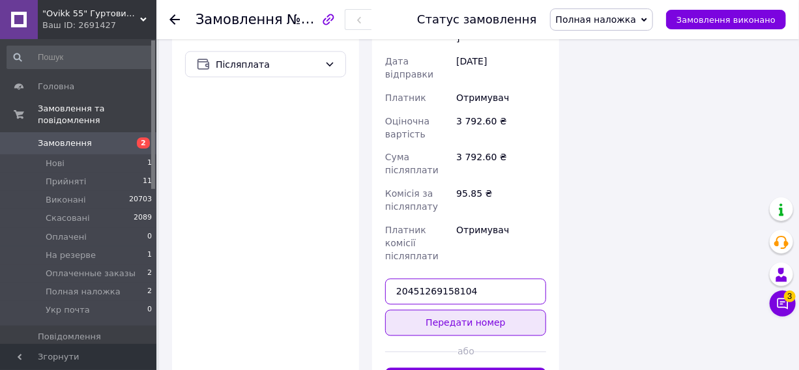
type input "20451269158104"
click at [461, 310] on button "Передати номер" at bounding box center [465, 323] width 161 height 26
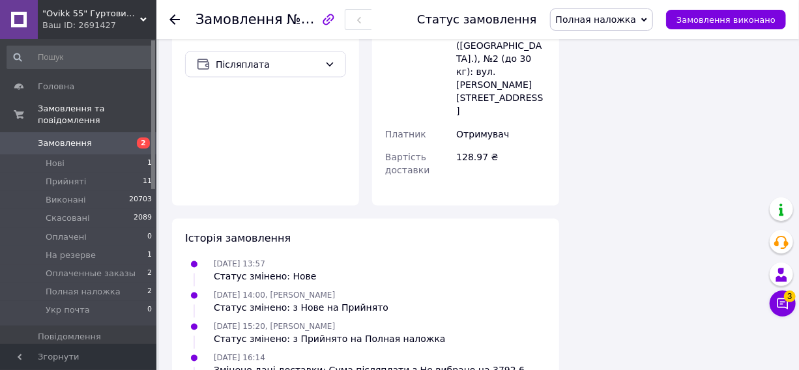
click at [634, 18] on span "Полная наложка" at bounding box center [596, 19] width 81 height 10
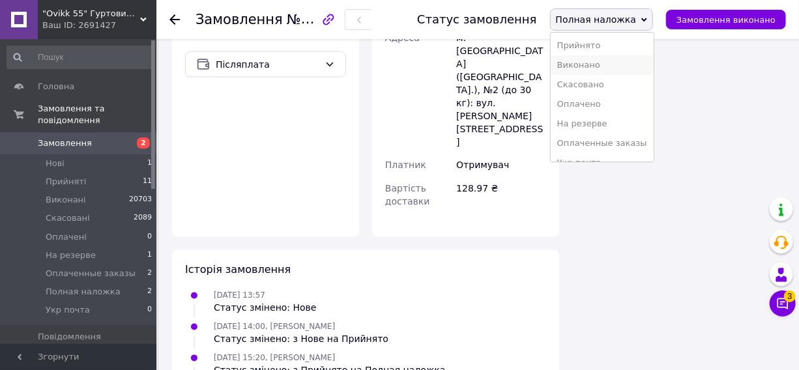
click at [603, 67] on li "Виконано" at bounding box center [602, 65] width 103 height 20
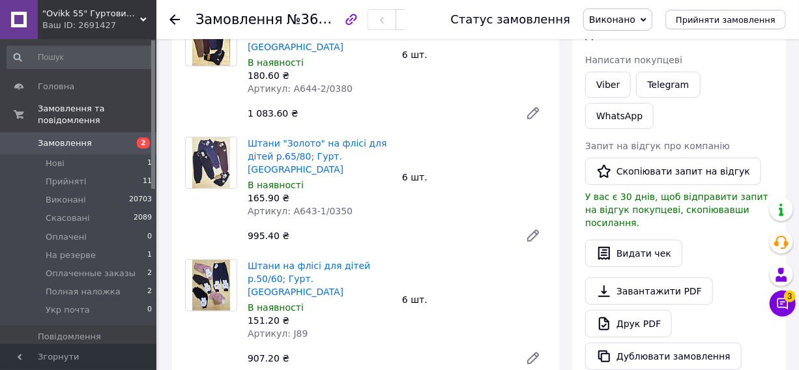
scroll to position [70, 0]
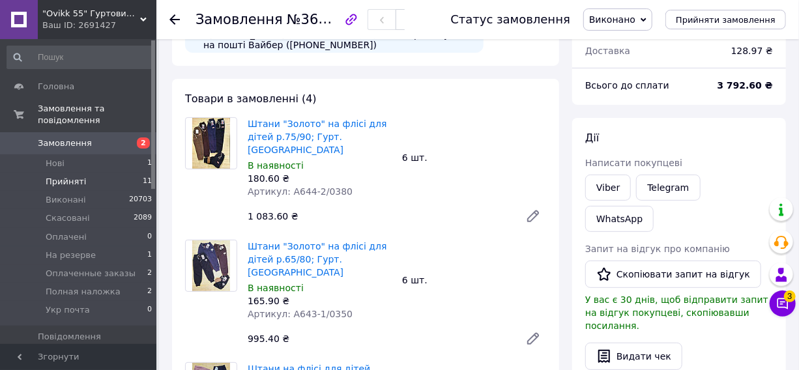
click at [41, 173] on li "Прийняті 11" at bounding box center [80, 182] width 160 height 18
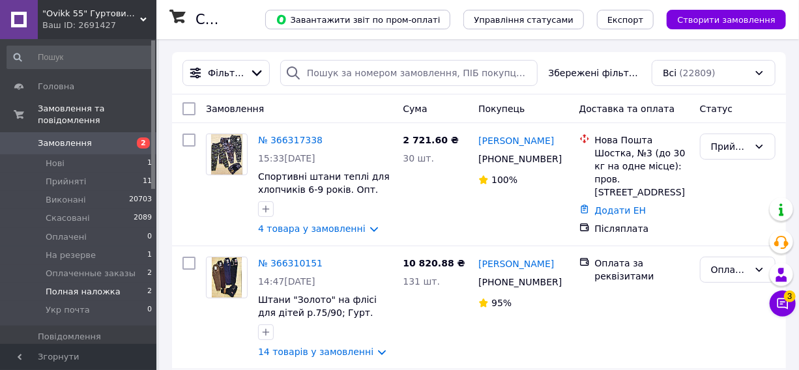
click at [48, 286] on span "Полная наложка" at bounding box center [83, 292] width 75 height 12
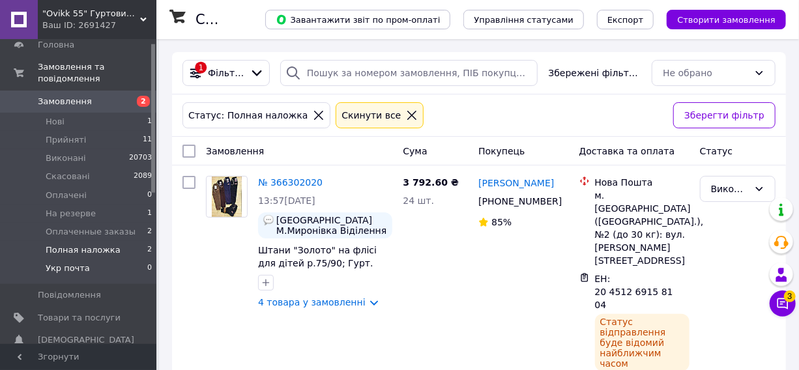
scroll to position [59, 0]
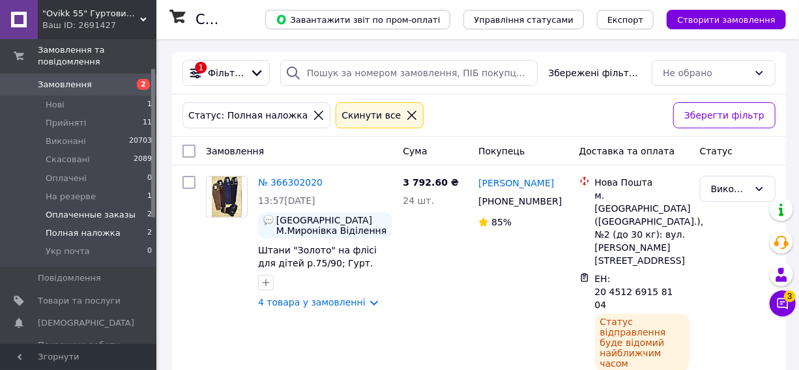
click at [94, 209] on span "Оплаченные заказы" at bounding box center [91, 215] width 90 height 12
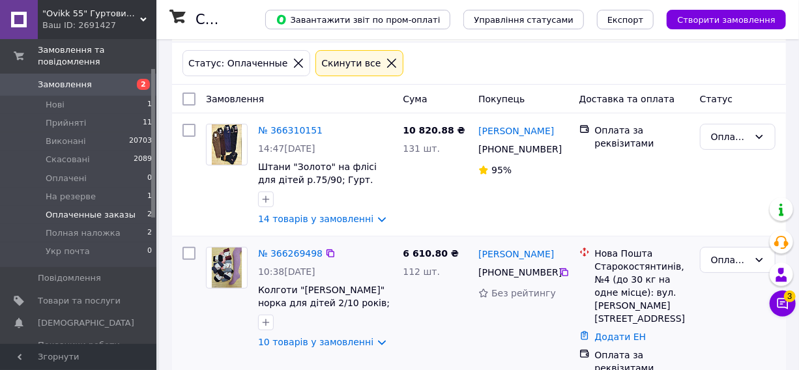
scroll to position [59, 0]
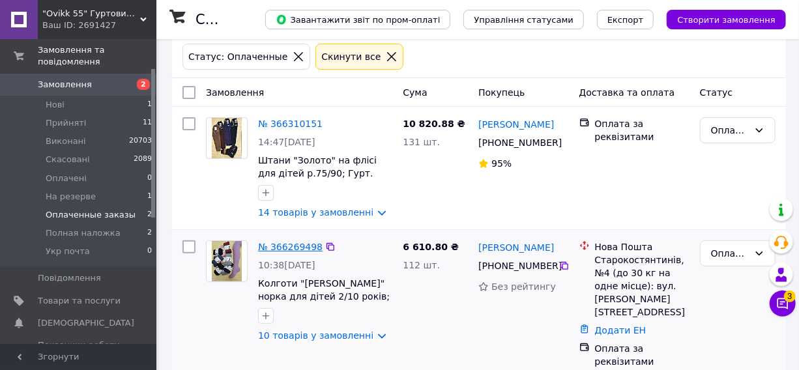
click at [295, 249] on link "№ 366269498" at bounding box center [290, 247] width 65 height 10
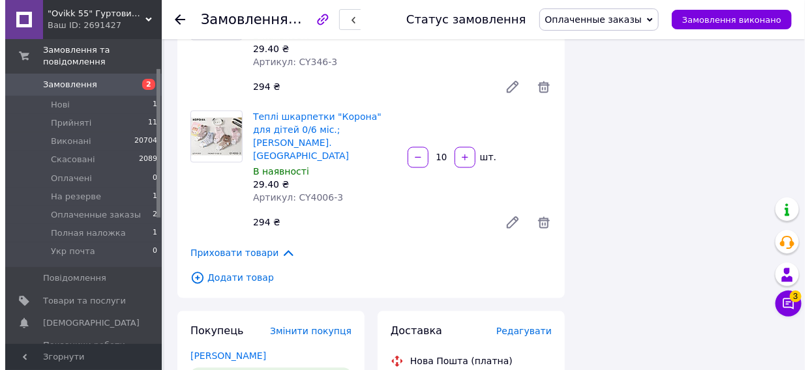
scroll to position [1244, 0]
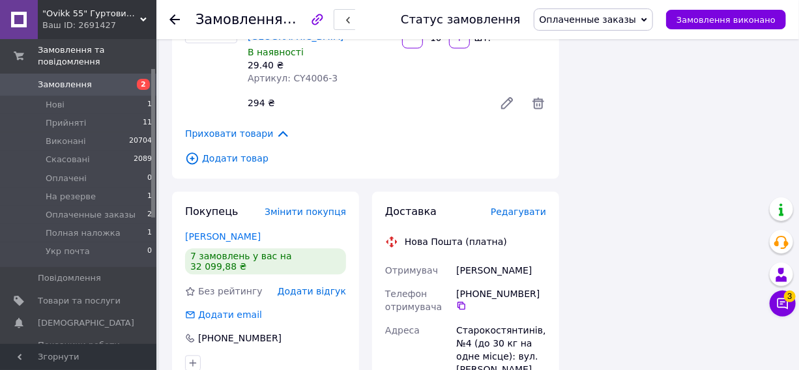
click at [528, 207] on span "Редагувати" at bounding box center [518, 212] width 55 height 10
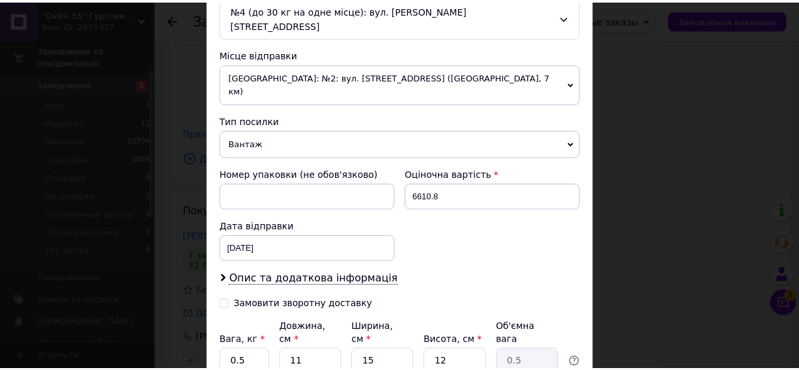
scroll to position [516, 0]
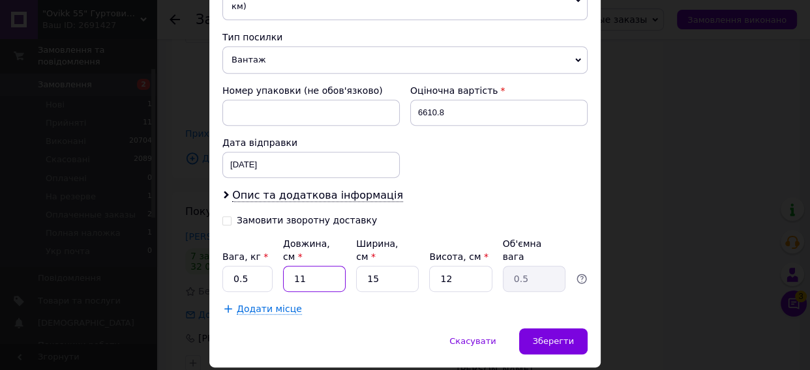
click at [316, 266] on input "11" at bounding box center [314, 279] width 63 height 26
type input "1"
type input "0.1"
type input "3"
type input "0.14"
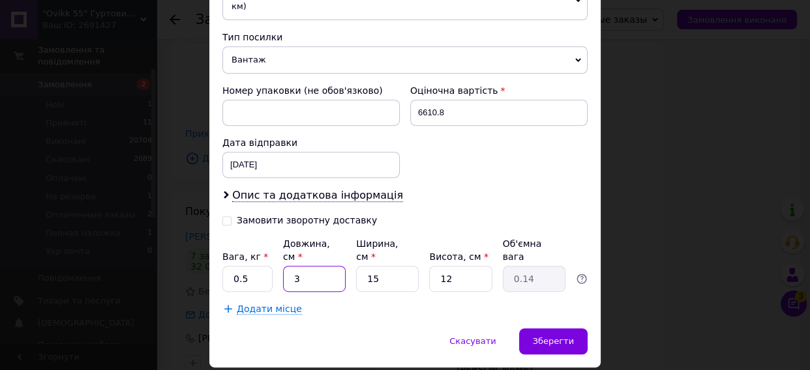
type input "38"
type input "1.71"
type input "38"
click at [372, 266] on input "15" at bounding box center [387, 279] width 63 height 26
type input "1"
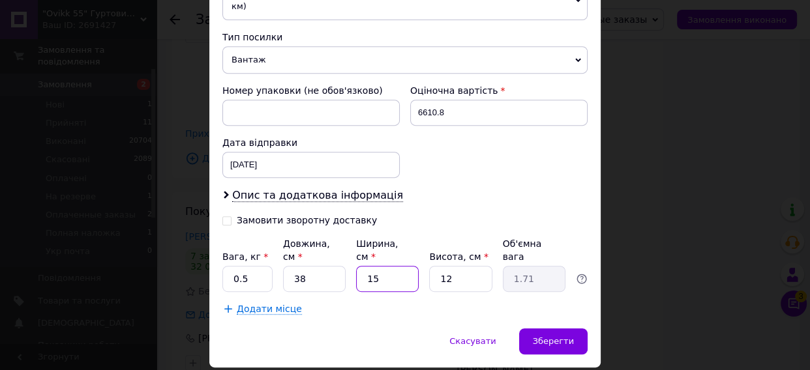
type input "0.11"
type input "3"
type input "0.34"
type input "38"
type input "4.33"
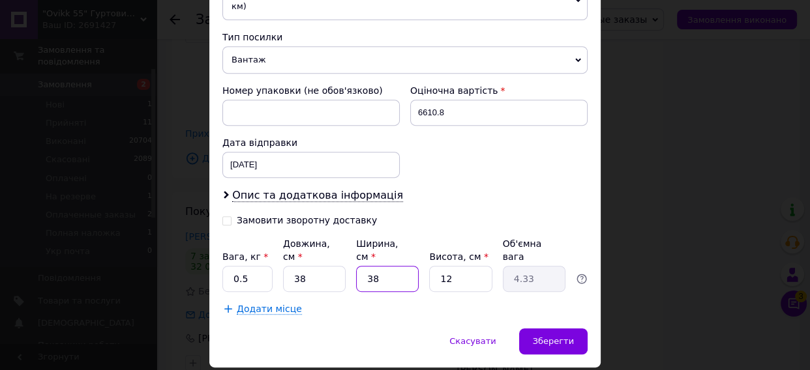
type input "38"
click at [489, 266] on input "12" at bounding box center [460, 279] width 63 height 26
type input "1"
type input "0.36"
type input "3"
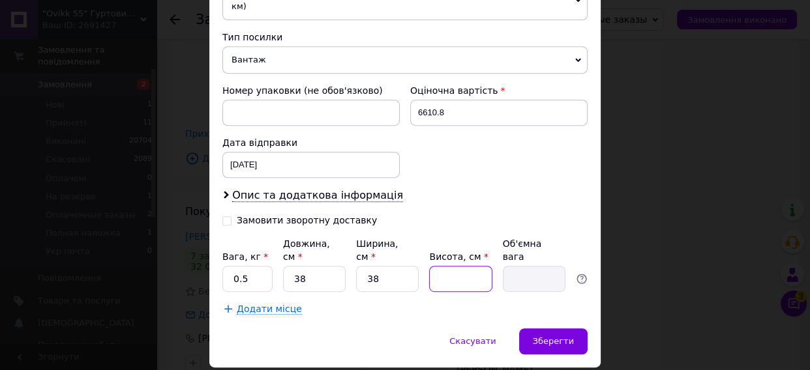
type input "1.08"
type input "35"
type input "12.64"
type input "35"
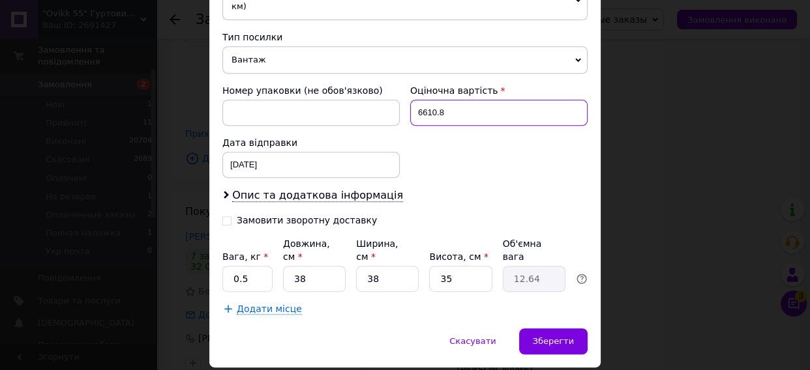
click at [493, 100] on input "6610.8" at bounding box center [498, 113] width 177 height 26
type input "6"
type input "500"
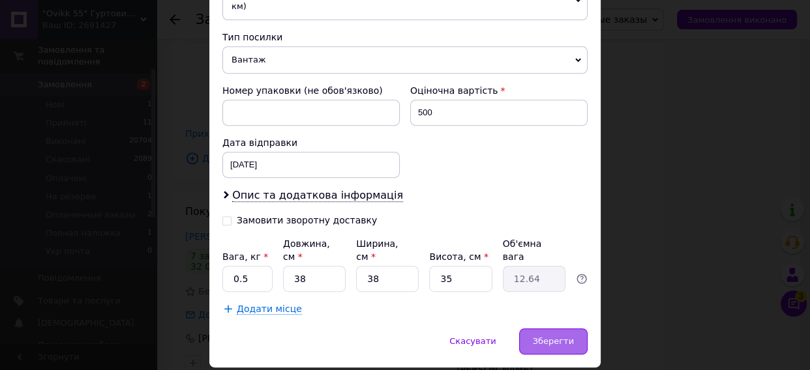
click at [538, 336] on span "Зберегти" at bounding box center [553, 341] width 41 height 10
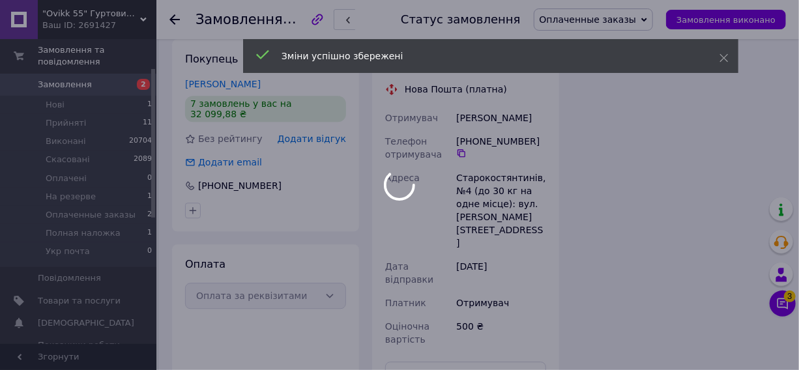
scroll to position [1481, 0]
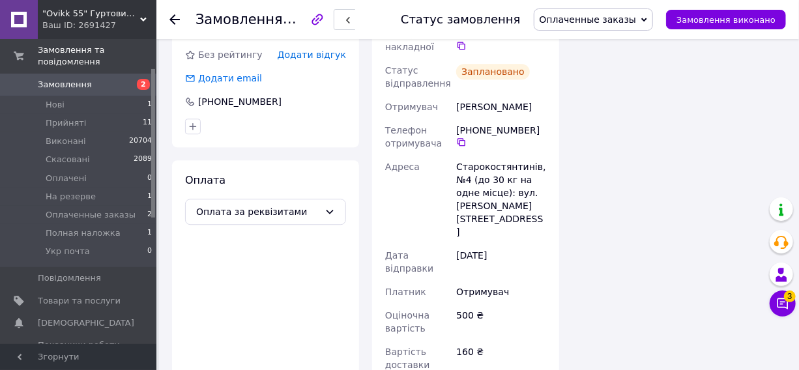
click at [68, 209] on span "Оплаченные заказы" at bounding box center [91, 215] width 90 height 12
